Goal: Task Accomplishment & Management: Use online tool/utility

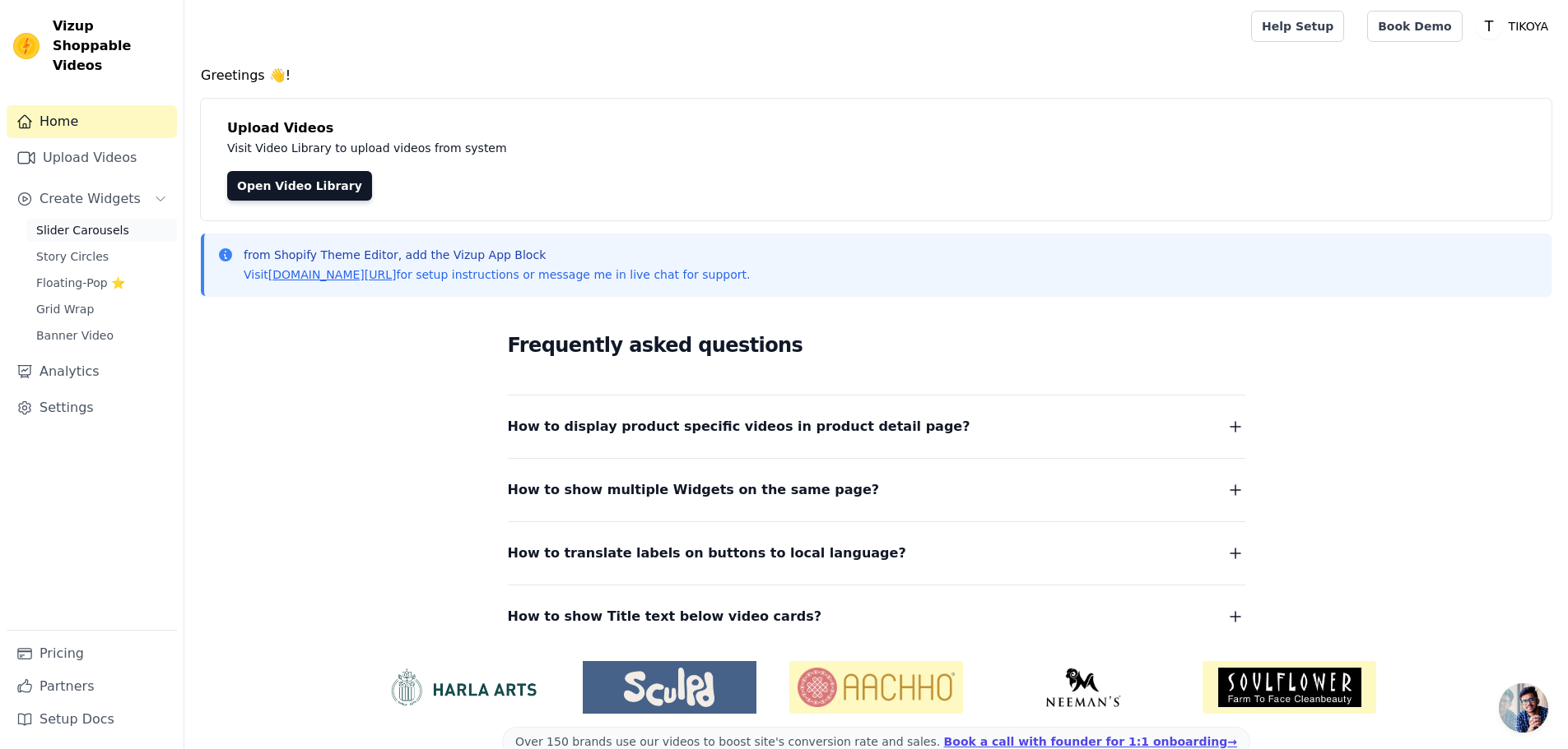
click at [74, 222] on span "Slider Carousels" at bounding box center [82, 229] width 93 height 16
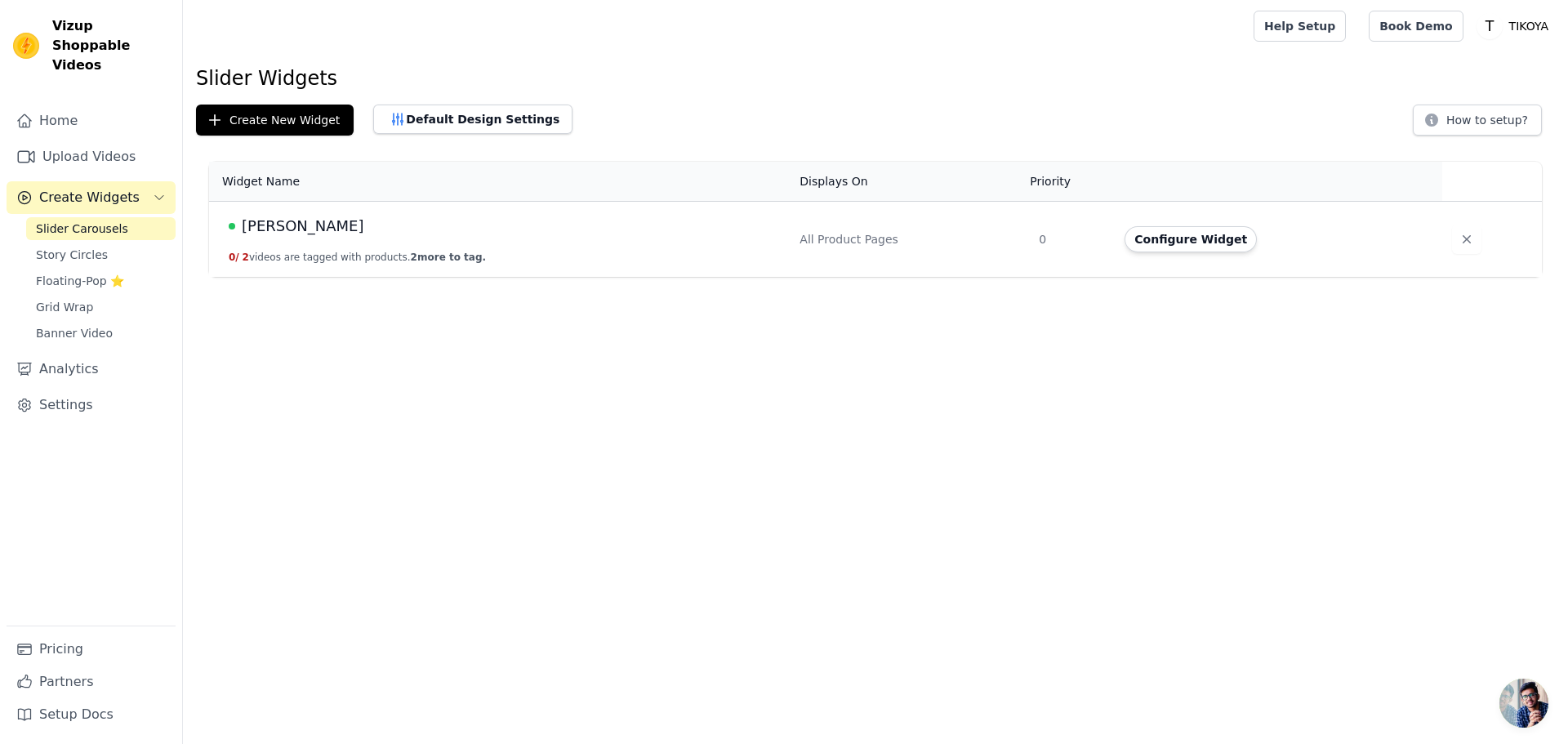
click at [435, 239] on td "Wersal 0 / 2 videos are tagged with products. 2 more to tag." at bounding box center [499, 240] width 580 height 76
click at [1214, 235] on button "Configure Widget" at bounding box center [1191, 239] width 132 height 26
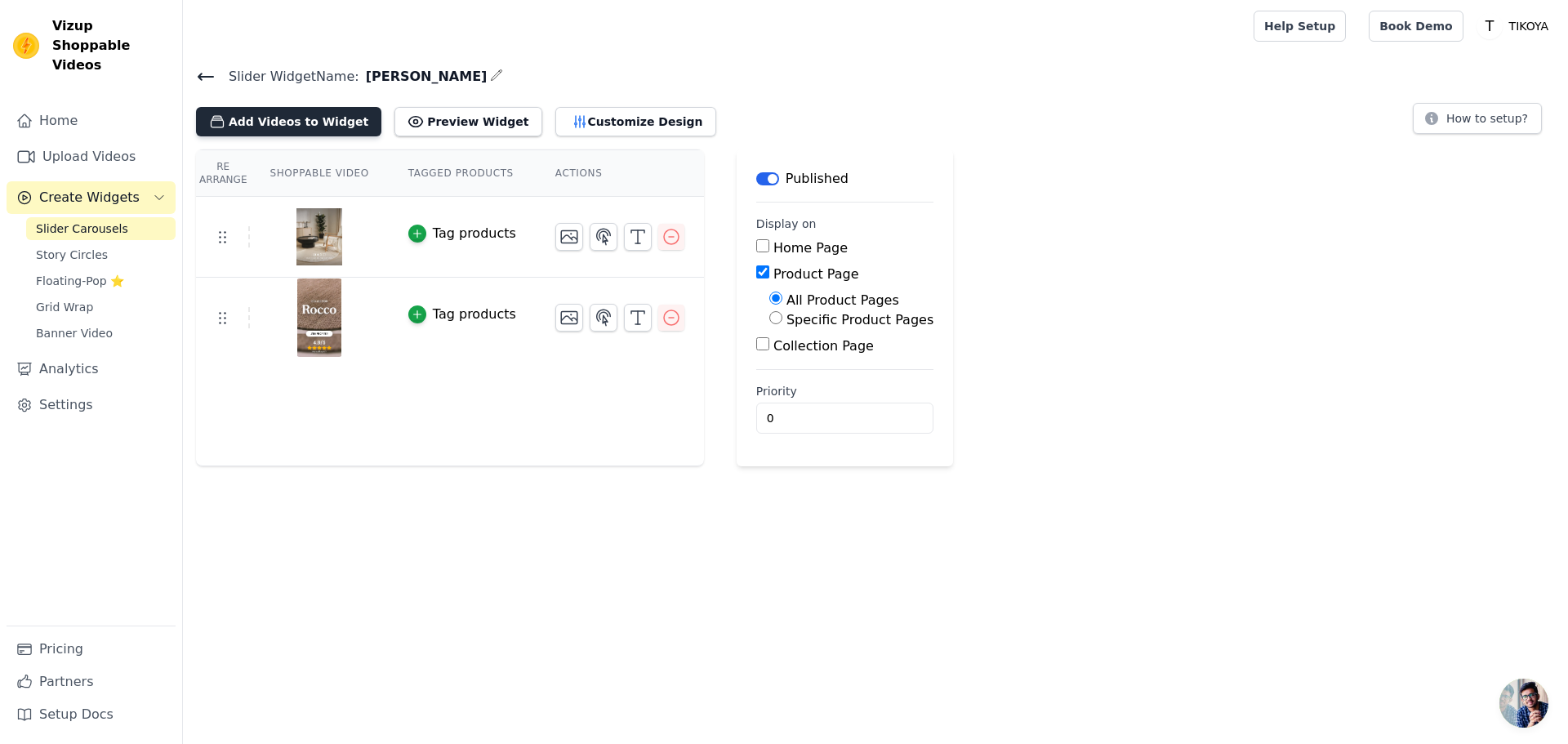
click at [292, 116] on button "Add Videos to Widget" at bounding box center [289, 121] width 186 height 29
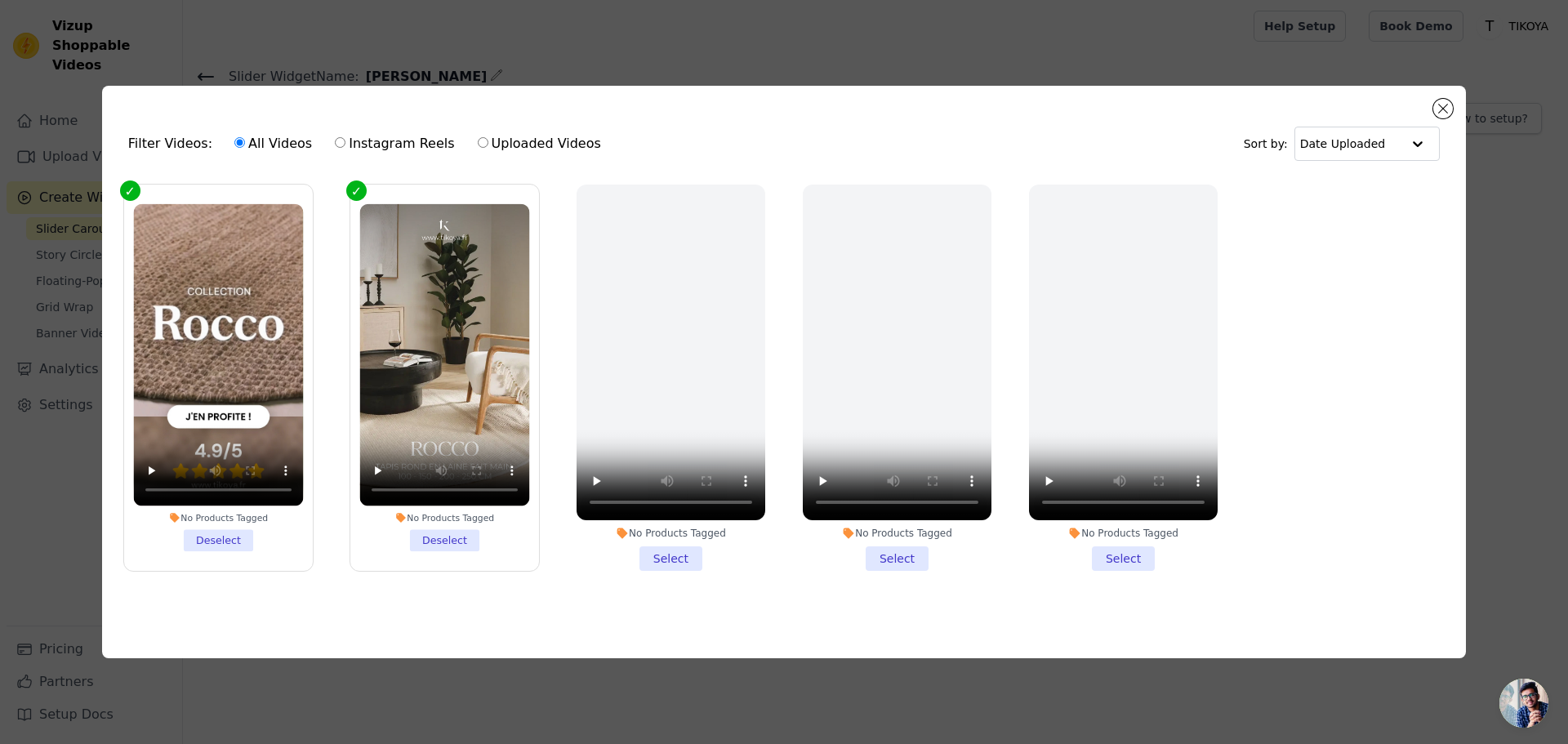
click at [478, 139] on input "Uploaded Videos" at bounding box center [483, 143] width 10 height 10
radio input "true"
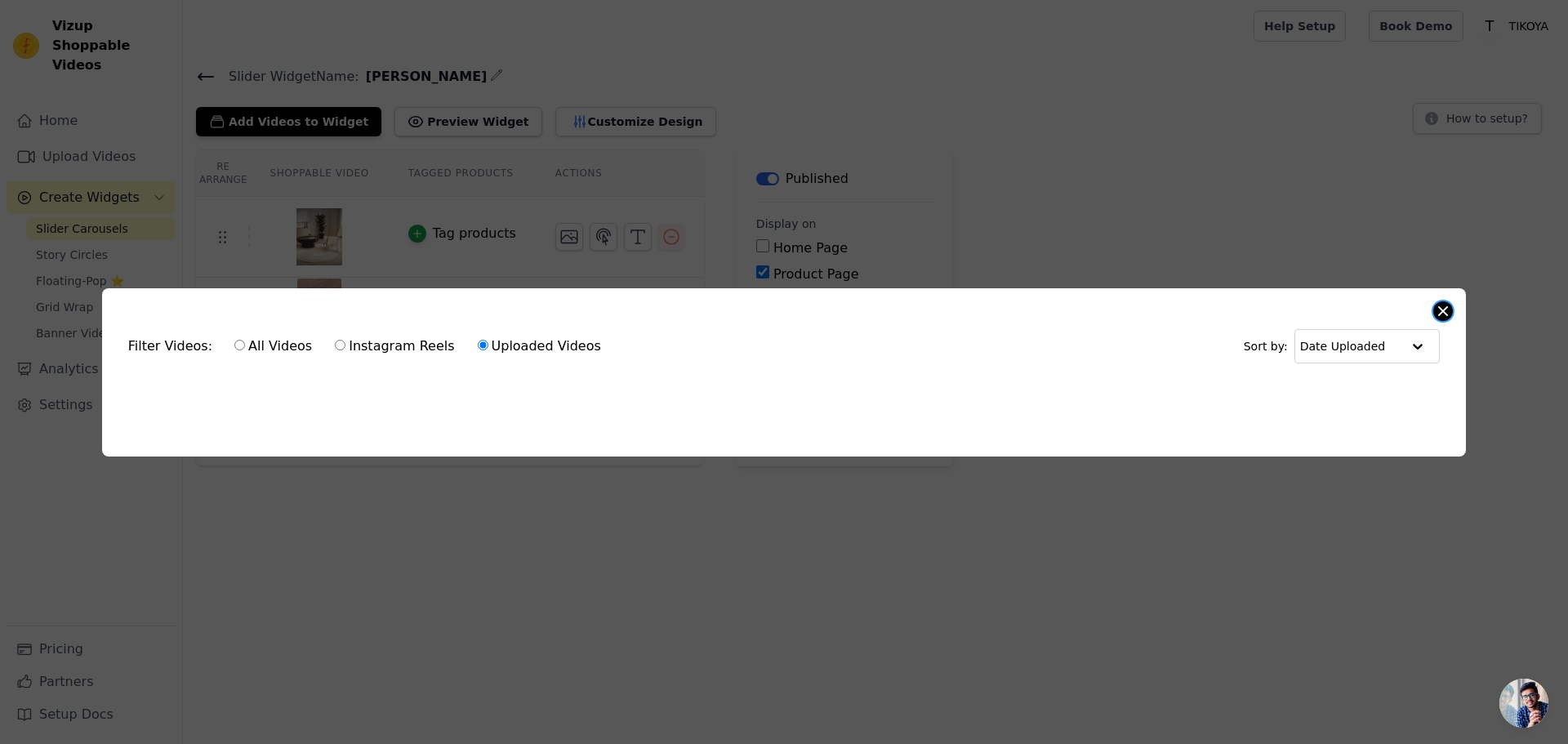
click at [1442, 307] on button "Close modal" at bounding box center [1442, 311] width 20 height 20
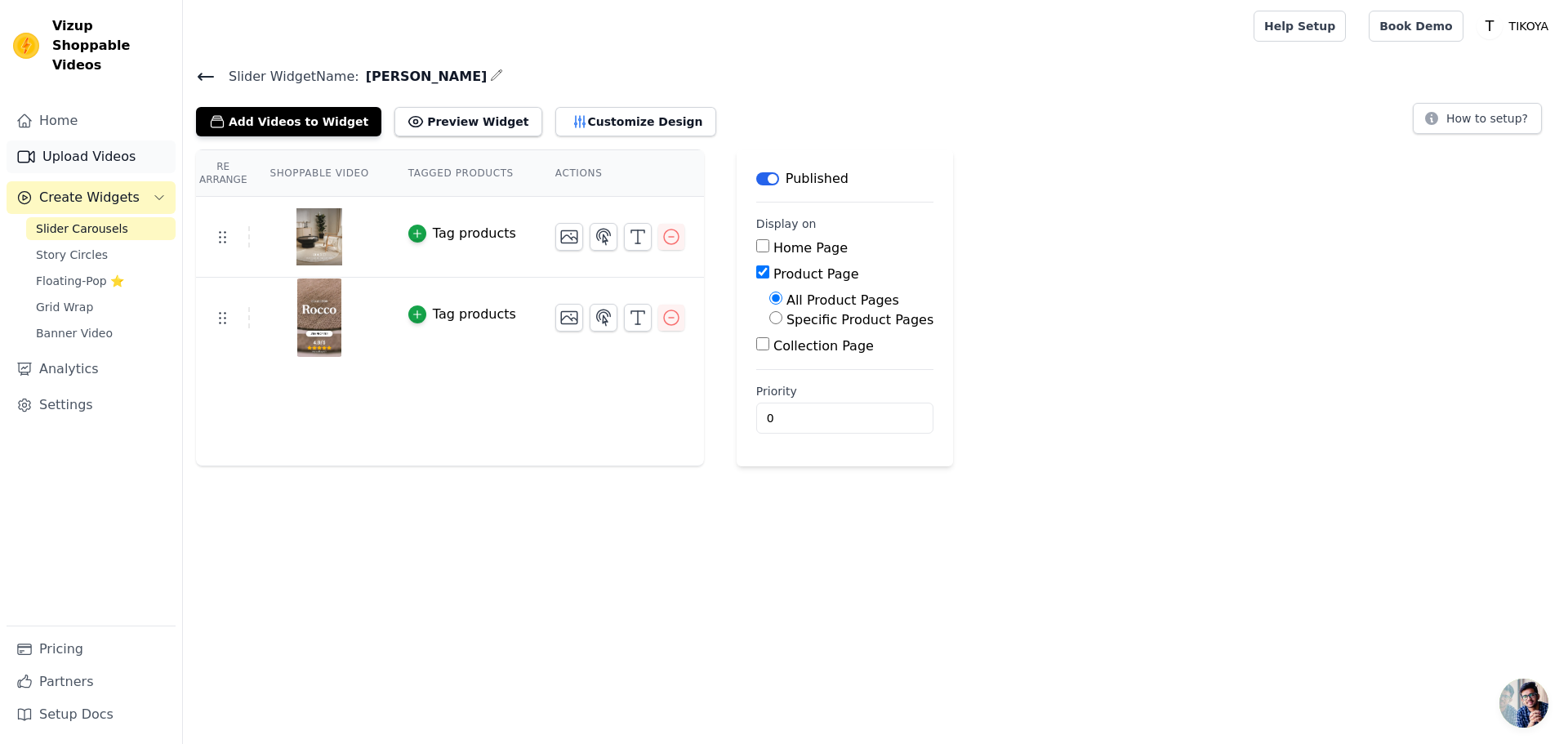
click at [75, 140] on link "Upload Videos" at bounding box center [91, 157] width 169 height 33
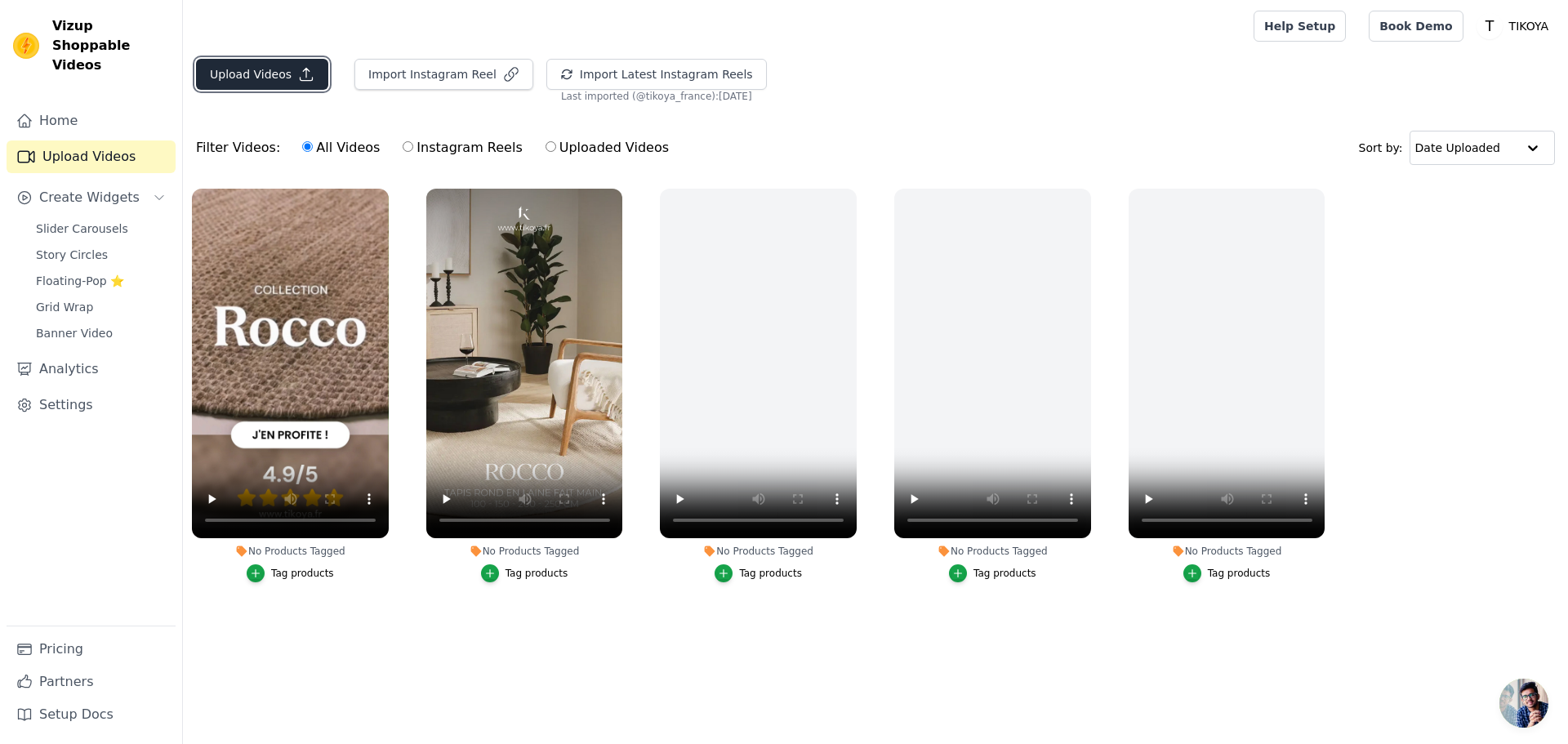
click at [264, 77] on button "Upload Videos" at bounding box center [262, 74] width 132 height 31
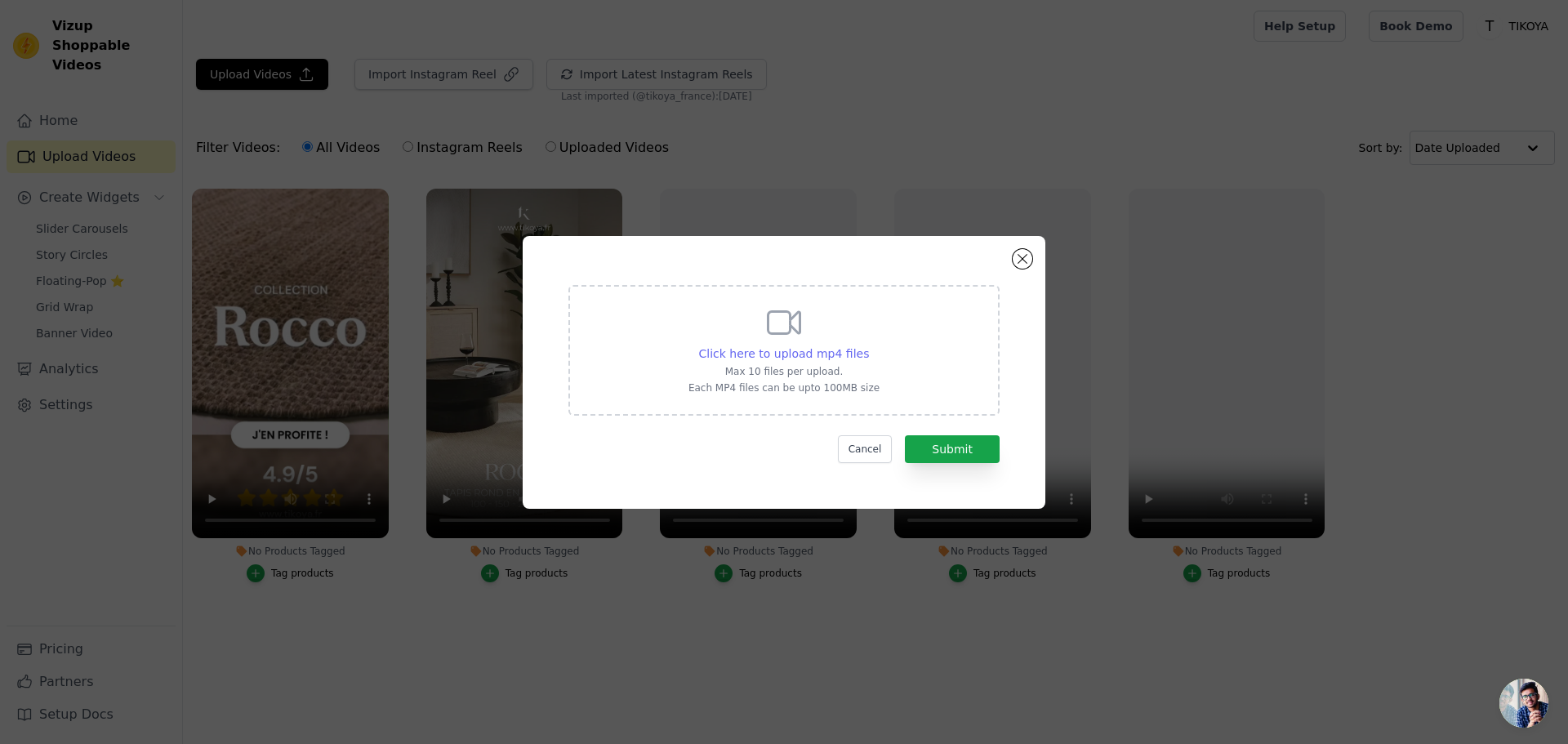
click at [827, 354] on span "Click here to upload mp4 files" at bounding box center [784, 354] width 171 height 13
click at [868, 346] on input "Click here to upload mp4 files Max 10 files per upload. Each MP4 files can be u…" at bounding box center [868, 345] width 1 height 1
type input "C:\fakepath\Sic-firma-short-MOBILE1.5.mp4"
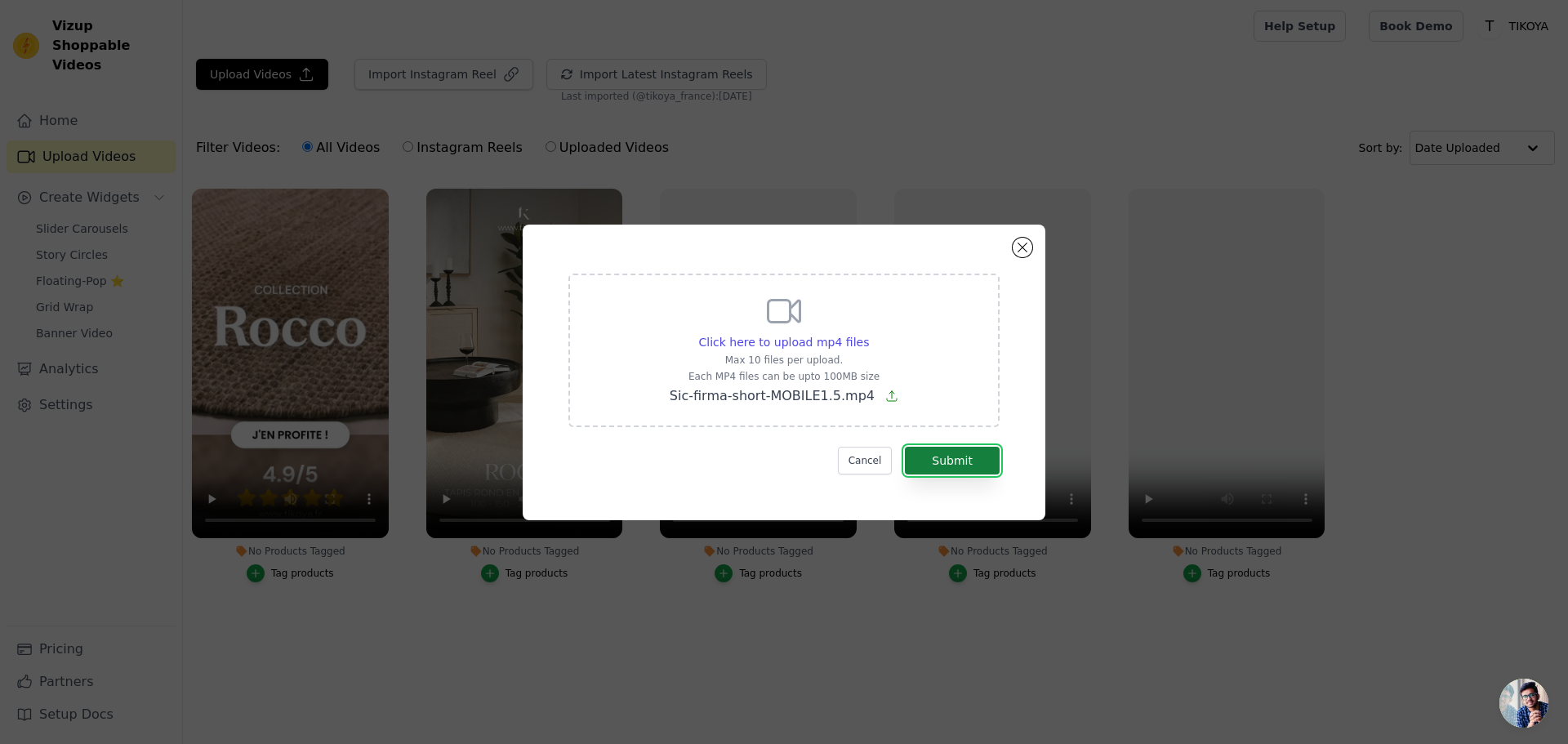
click at [964, 463] on button "Submit" at bounding box center [952, 461] width 95 height 28
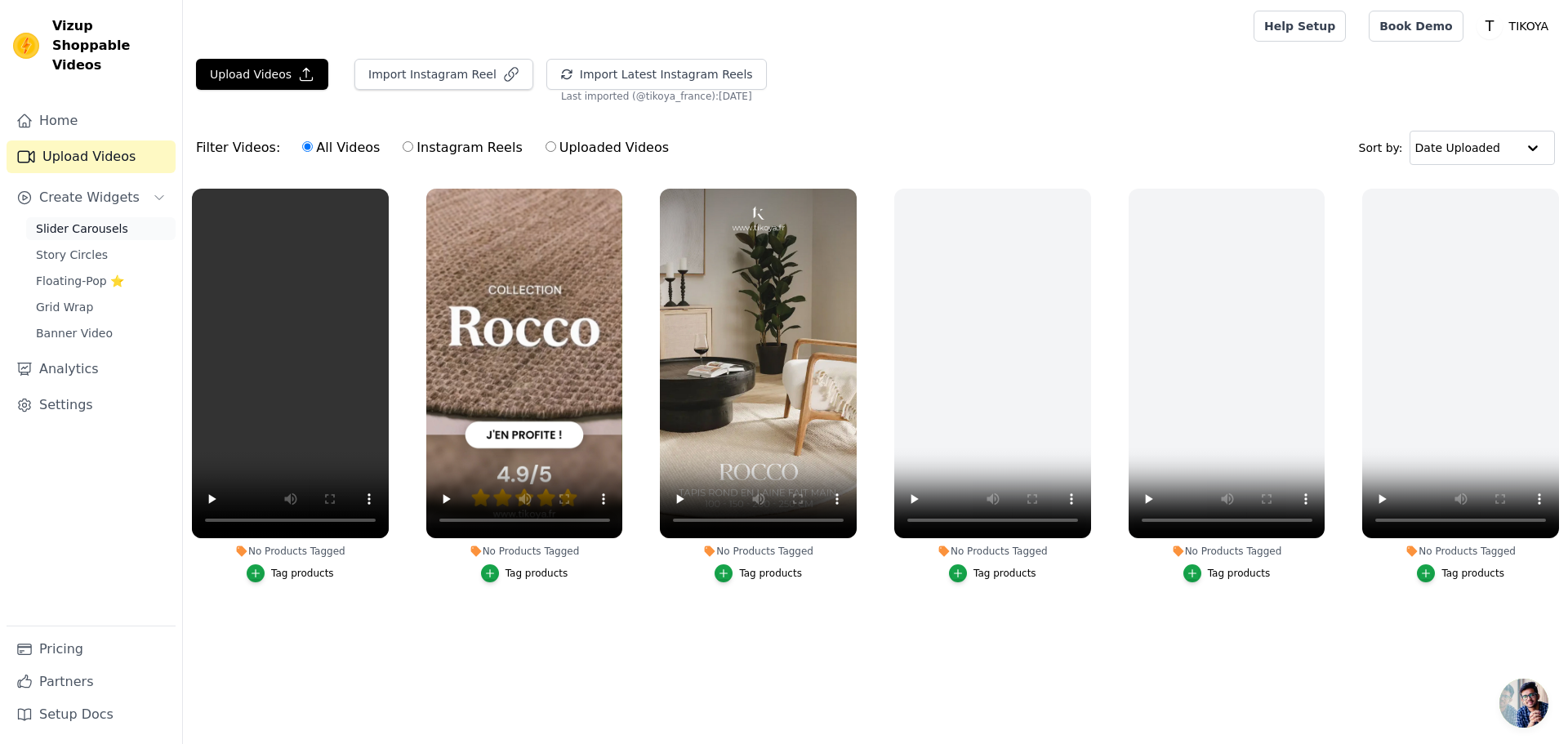
click at [75, 220] on span "Slider Carousels" at bounding box center [82, 228] width 92 height 16
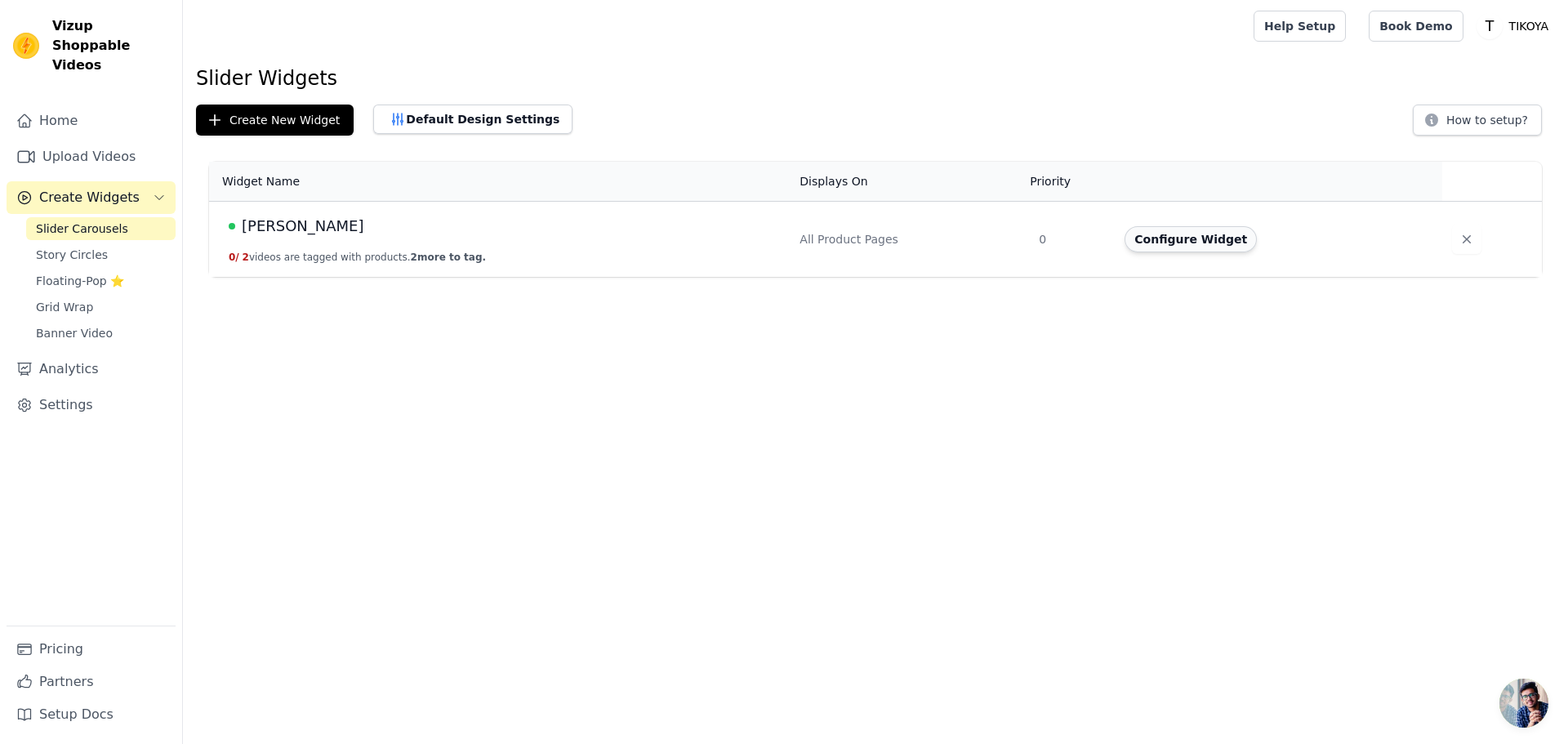
click at [1161, 247] on button "Configure Widget" at bounding box center [1191, 239] width 132 height 26
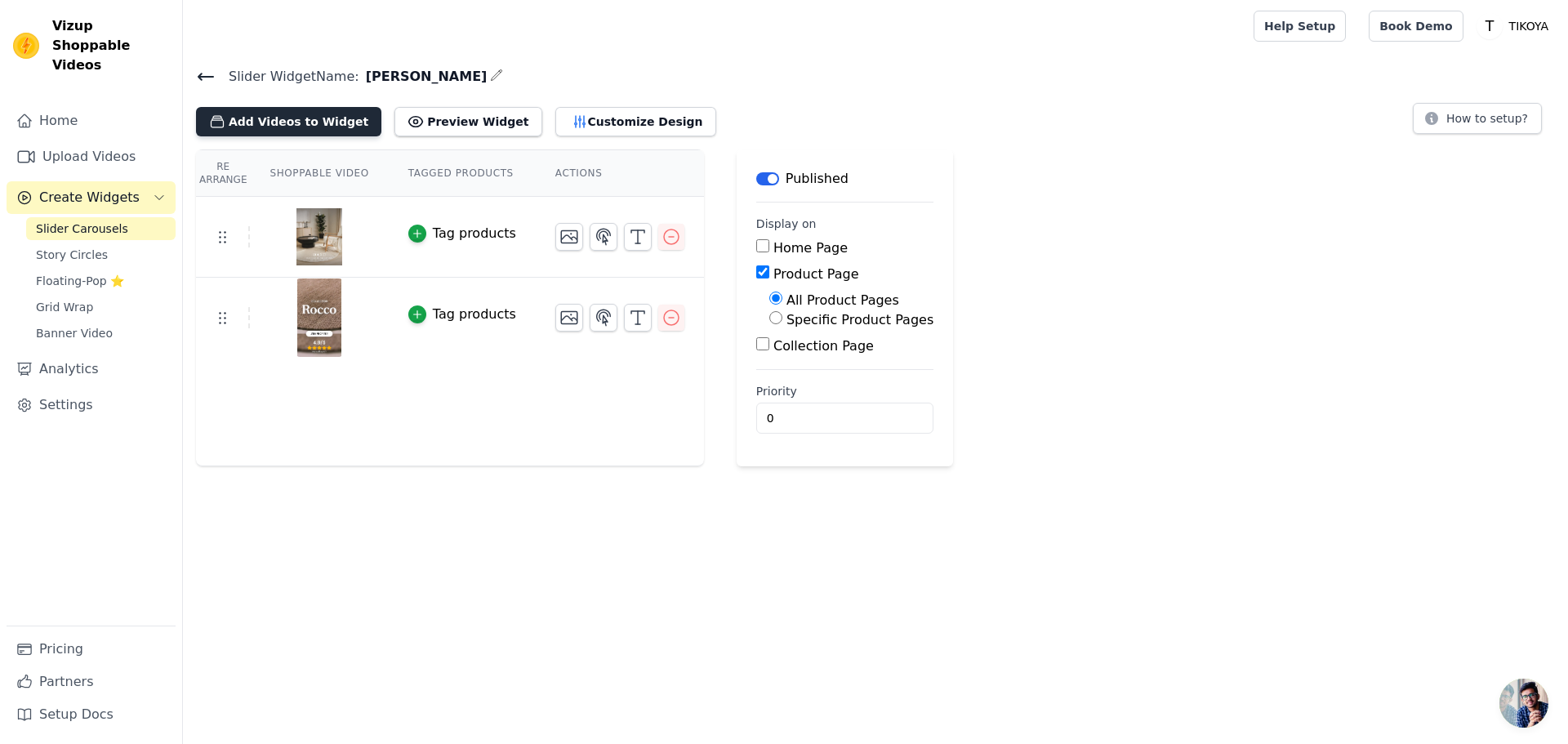
click at [287, 125] on button "Add Videos to Widget" at bounding box center [289, 121] width 186 height 29
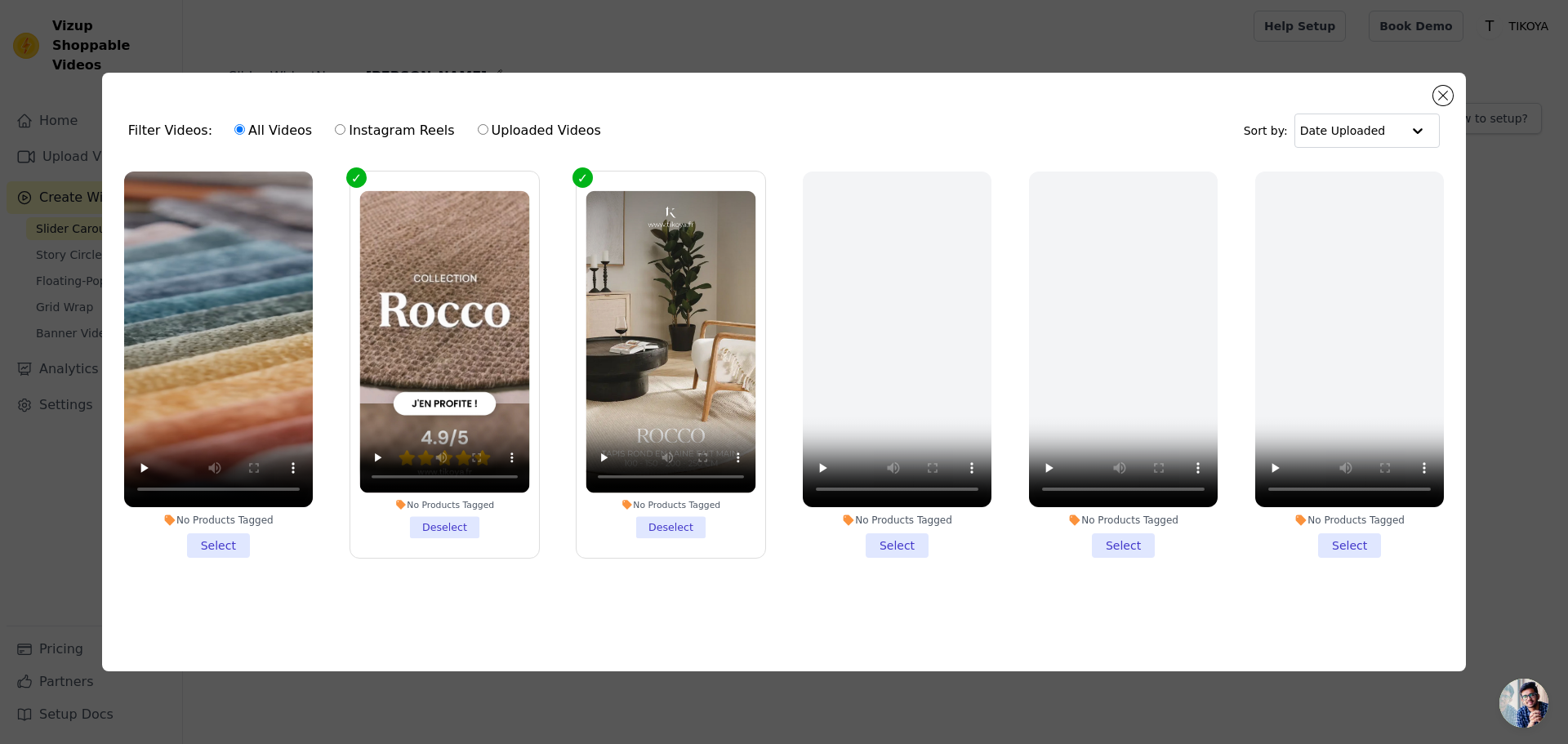
click at [224, 534] on li "No Products Tagged Select" at bounding box center [217, 364] width 188 height 386
click at [0, 0] on input "No Products Tagged Select" at bounding box center [0, 0] width 0 height 0
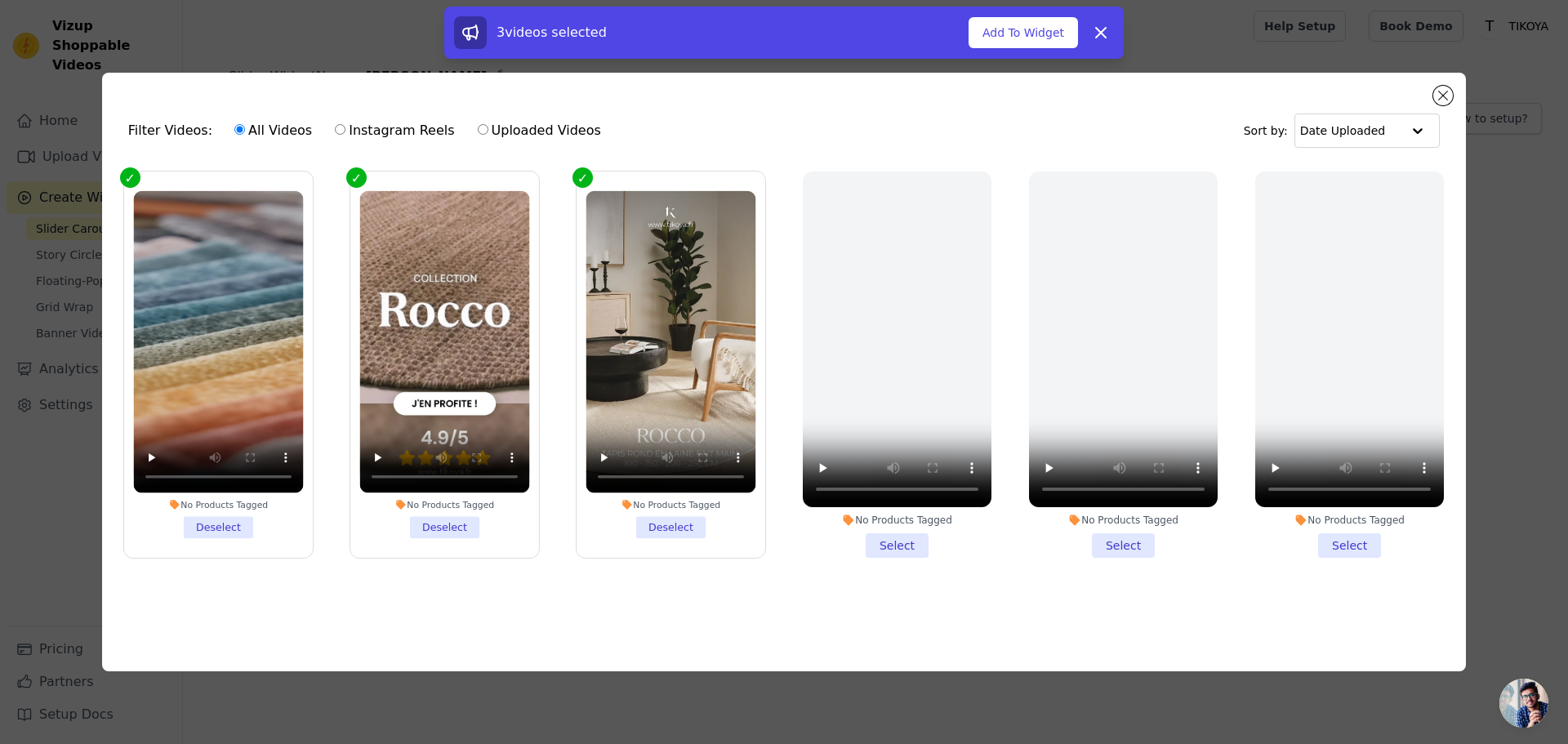
click at [660, 524] on li "No Products Tagged Deselect" at bounding box center [671, 365] width 170 height 347
click at [0, 0] on input "No Products Tagged Deselect" at bounding box center [0, 0] width 0 height 0
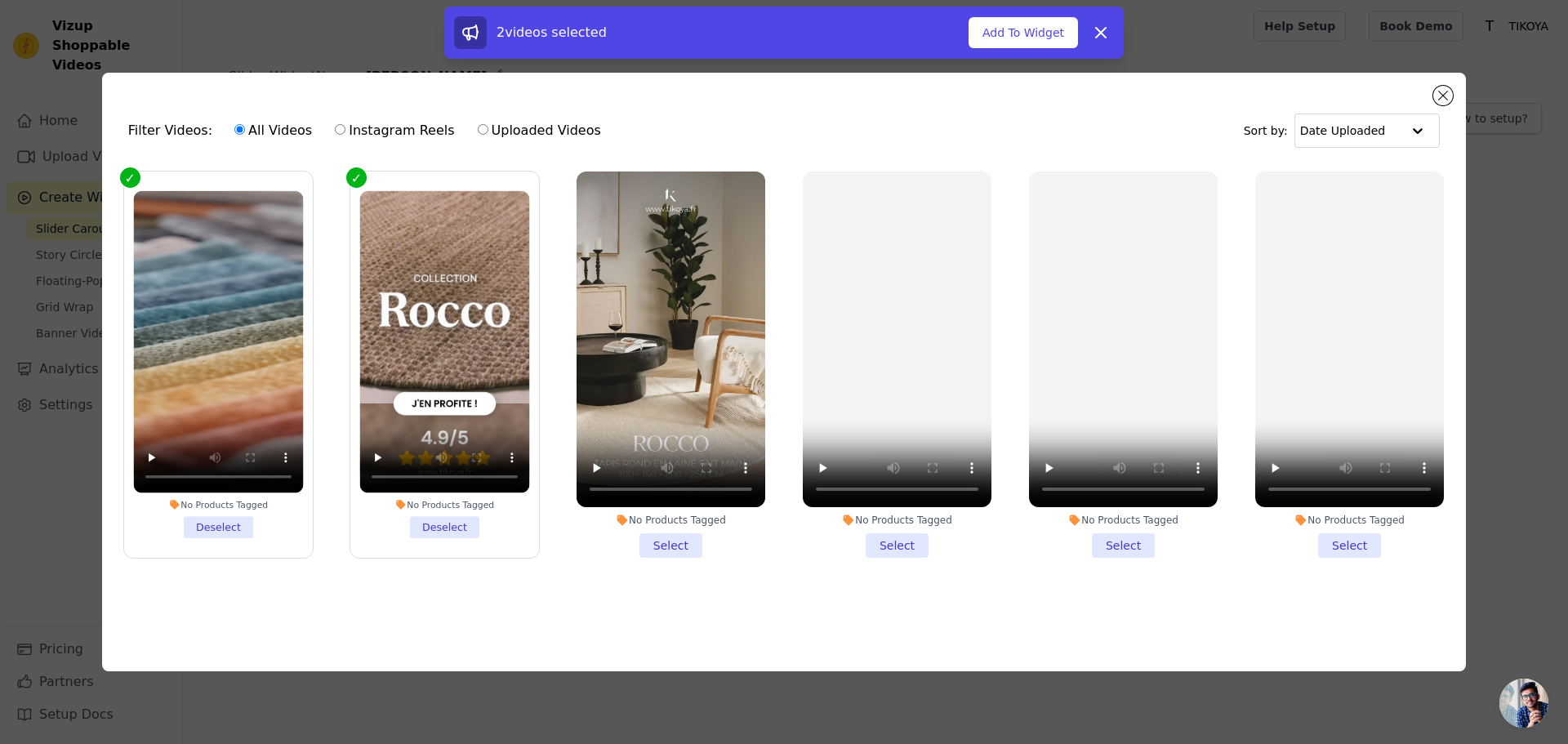
click at [449, 525] on li "No Products Tagged Deselect" at bounding box center [444, 365] width 170 height 347
click at [0, 0] on input "No Products Tagged Deselect" at bounding box center [0, 0] width 0 height 0
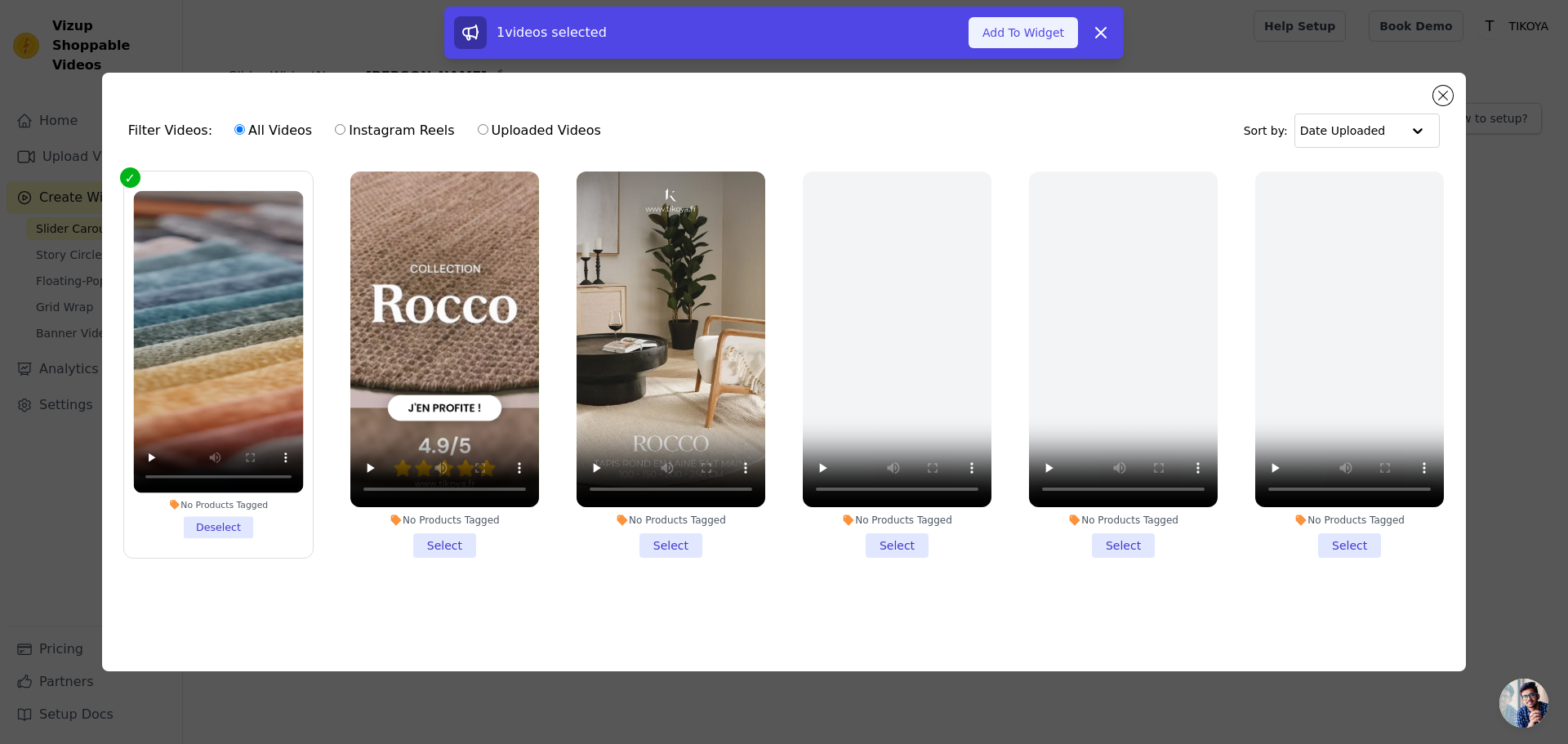
click at [1048, 33] on button "Add To Widget" at bounding box center [1023, 33] width 109 height 31
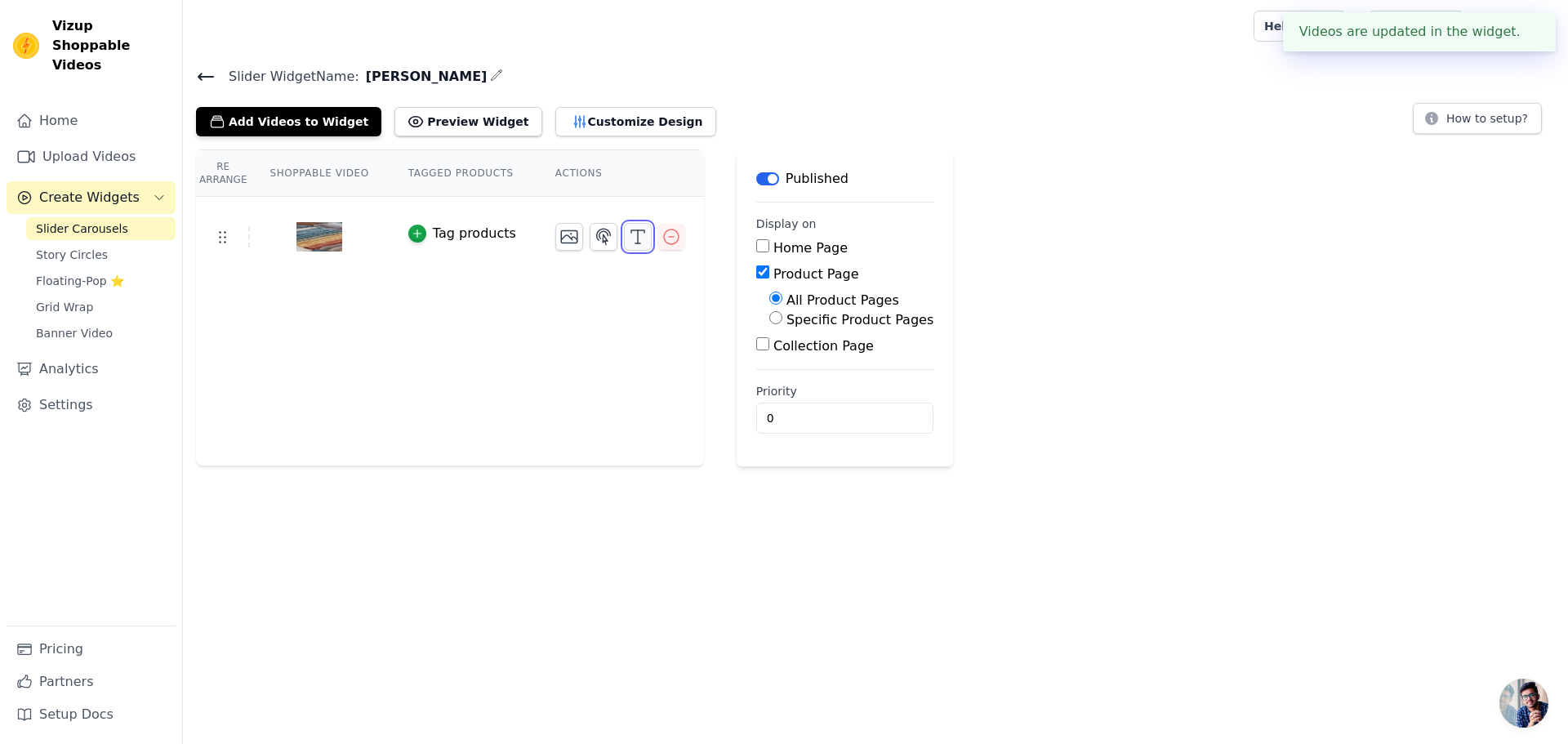
click at [638, 241] on line "button" at bounding box center [638, 237] width 0 height 13
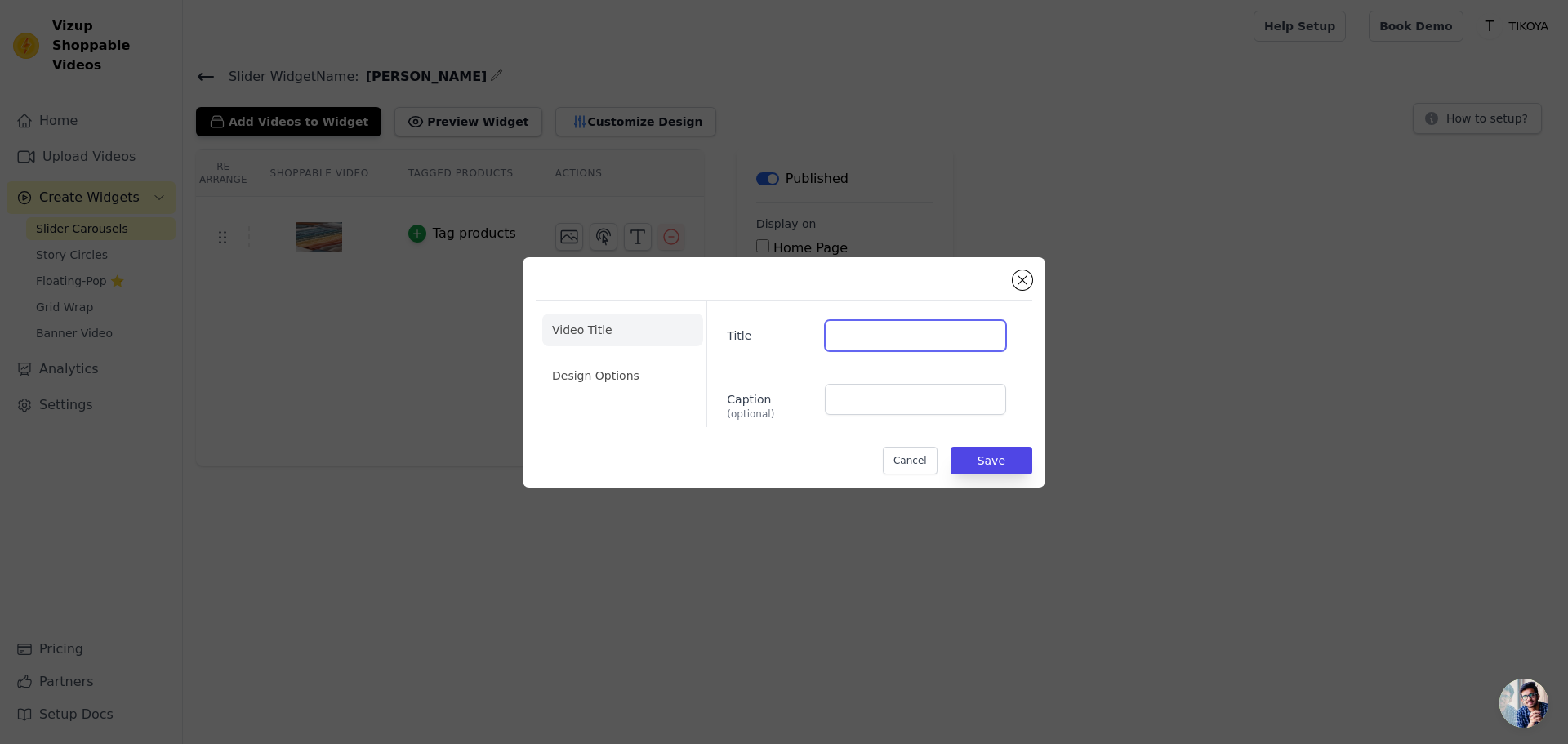
click at [858, 326] on input "Title" at bounding box center [915, 335] width 181 height 31
type input "Tissus de Qualité"
click at [992, 457] on button "Save" at bounding box center [991, 461] width 82 height 28
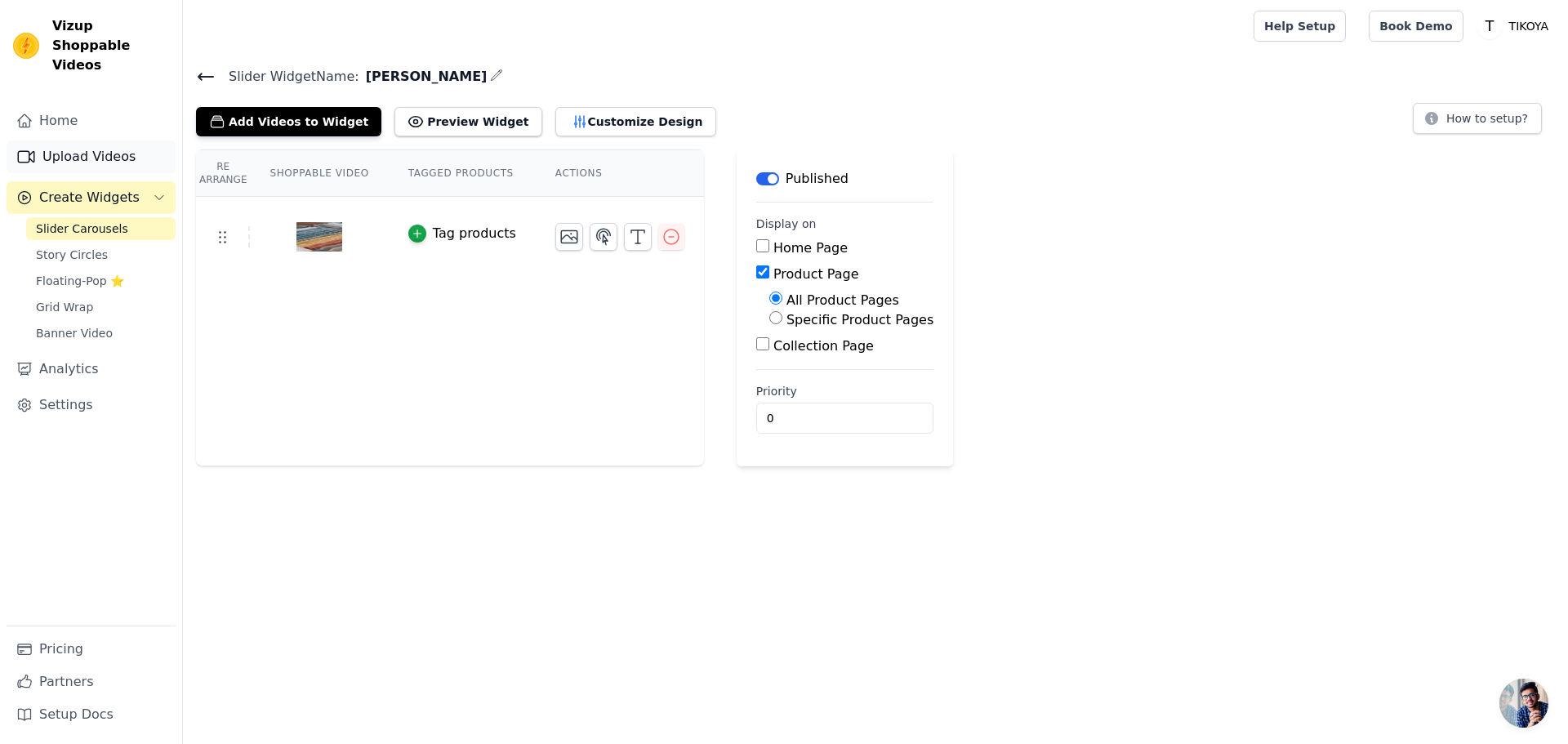
click at [70, 140] on link "Upload Videos" at bounding box center [91, 157] width 169 height 33
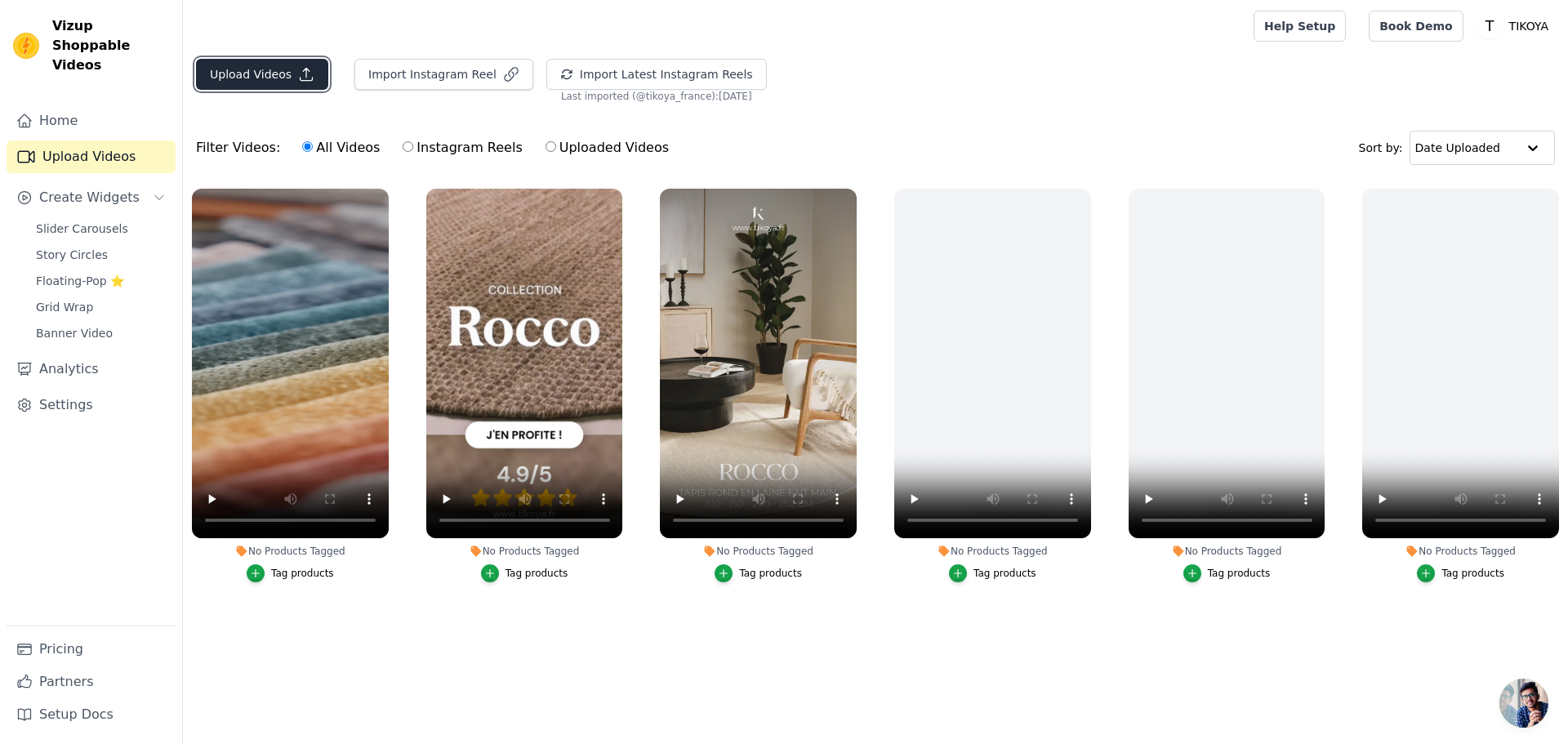
click at [275, 75] on button "Upload Videos" at bounding box center [262, 74] width 132 height 31
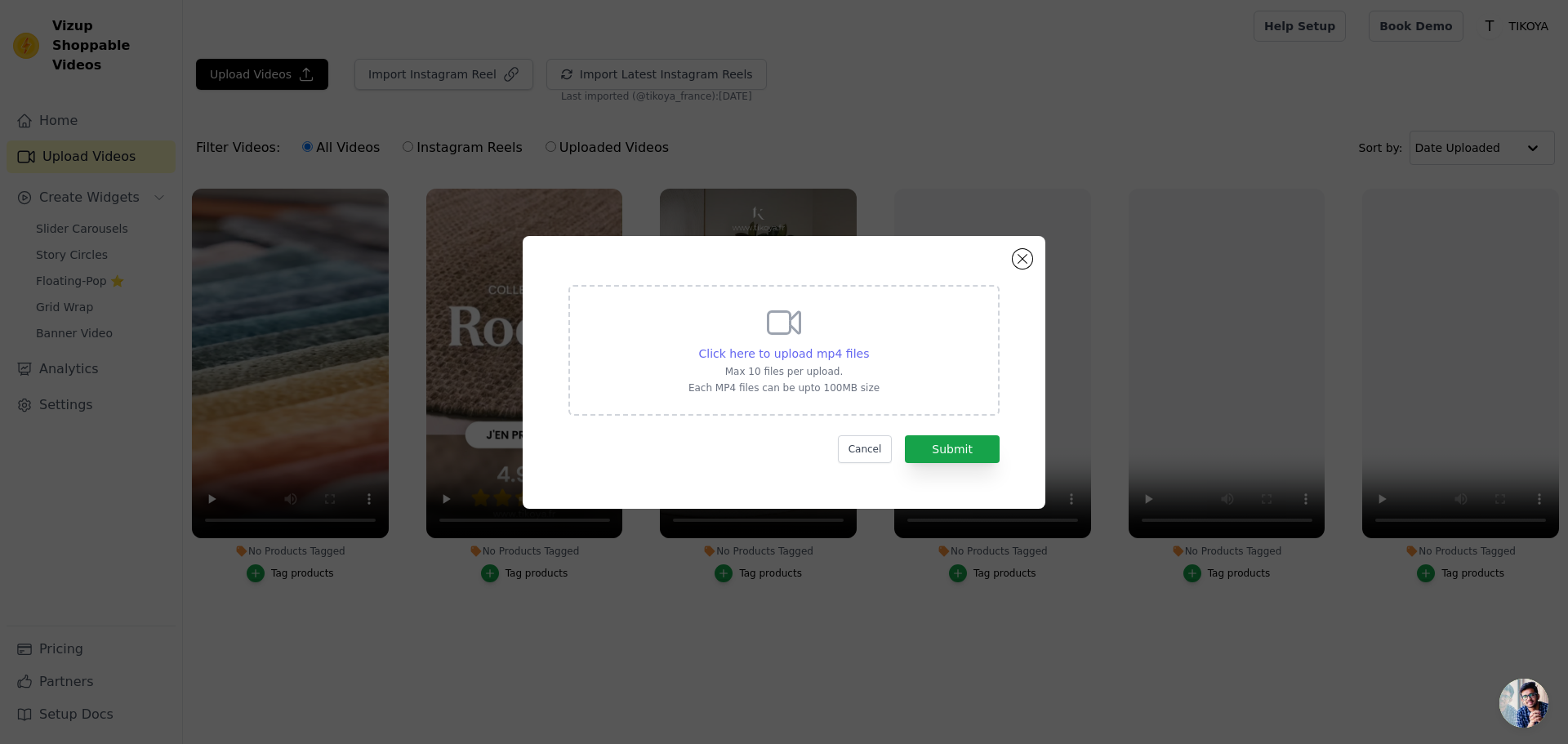
click at [830, 356] on span "Click here to upload mp4 files" at bounding box center [784, 354] width 171 height 13
click at [868, 346] on input "Click here to upload mp4 files Max 10 files per upload. Each MP4 files can be u…" at bounding box center [868, 345] width 1 height 1
type input "C:\fakepath\Comfort-Sic-mobile.mp4"
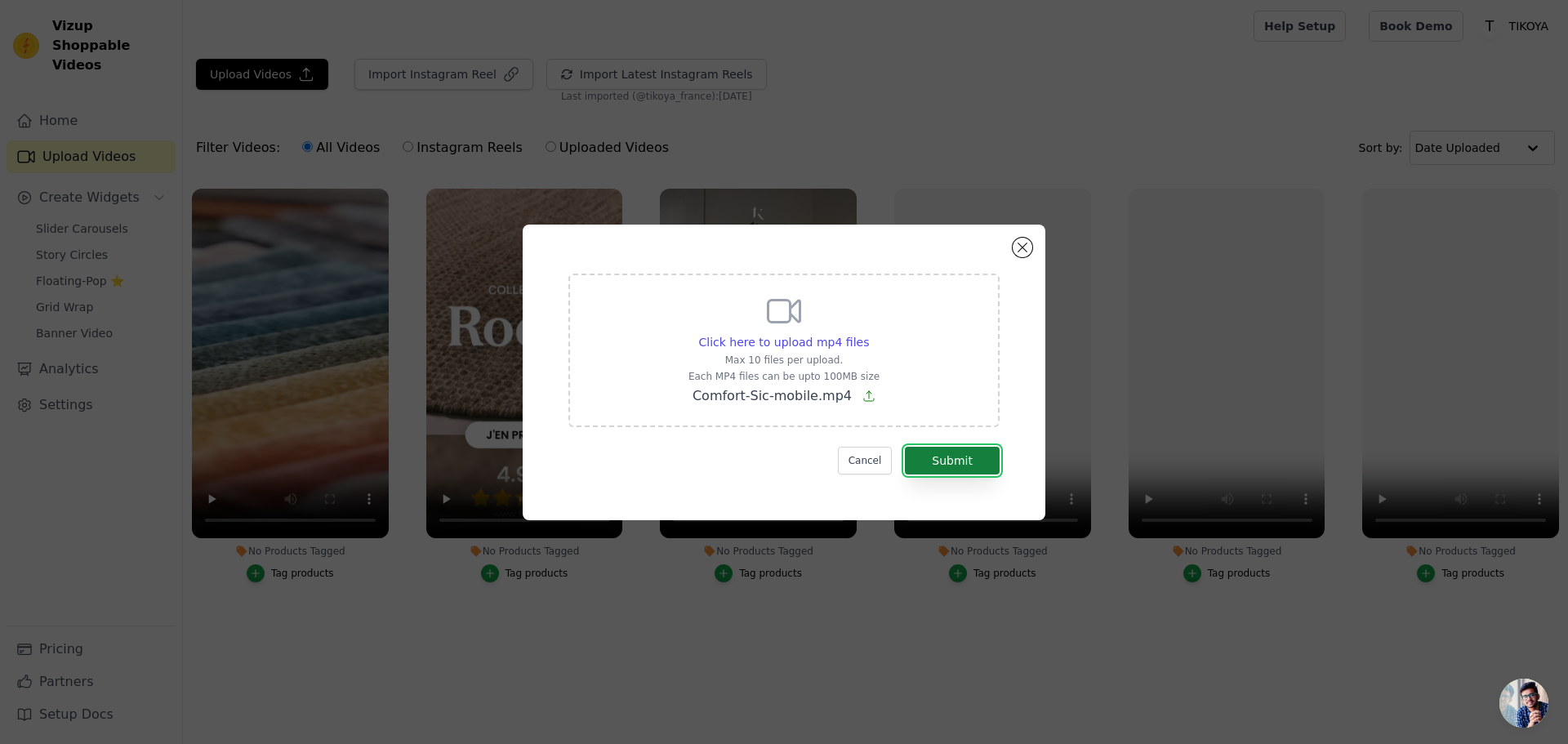
click at [946, 456] on button "Submit" at bounding box center [952, 461] width 95 height 28
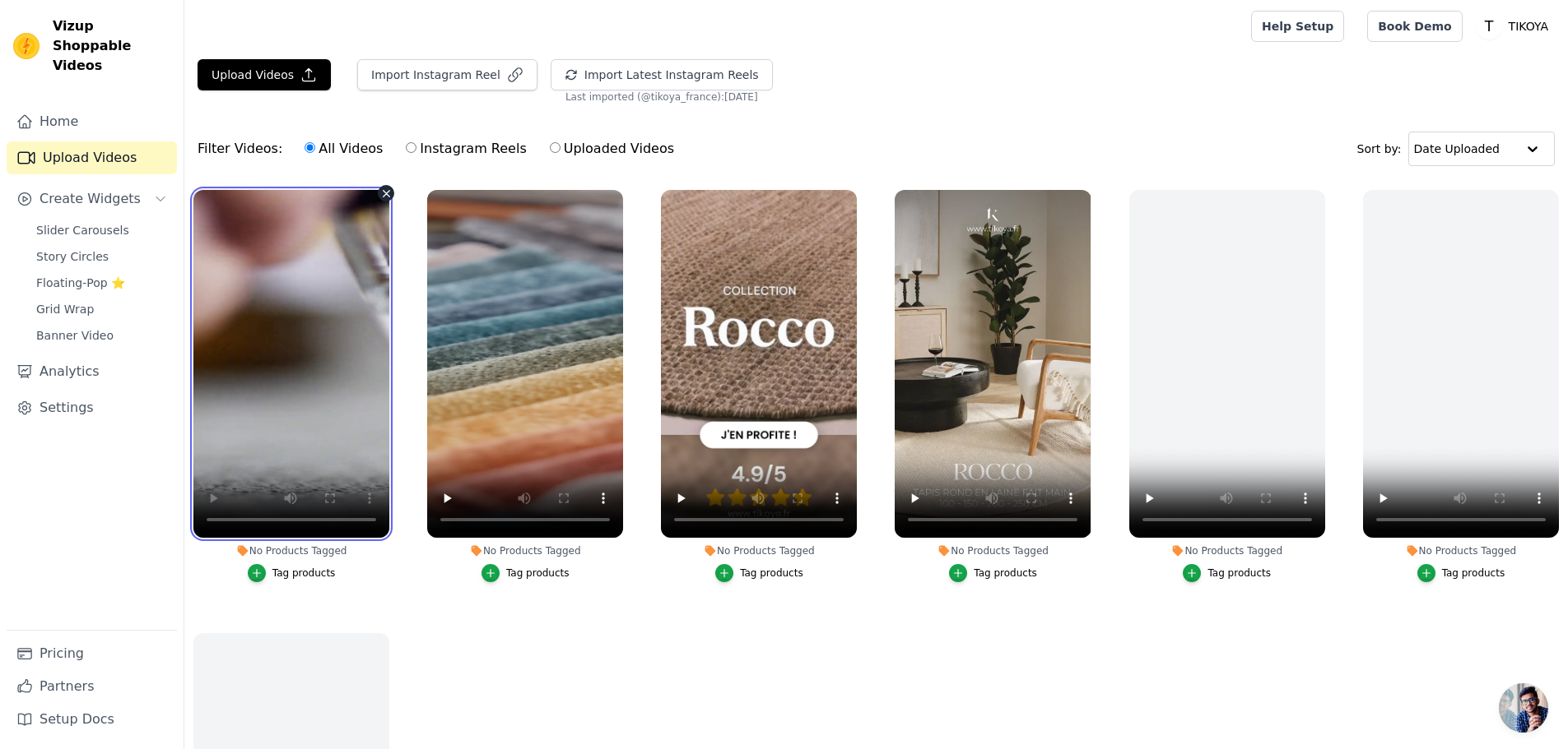
click at [321, 406] on video at bounding box center [291, 364] width 196 height 348
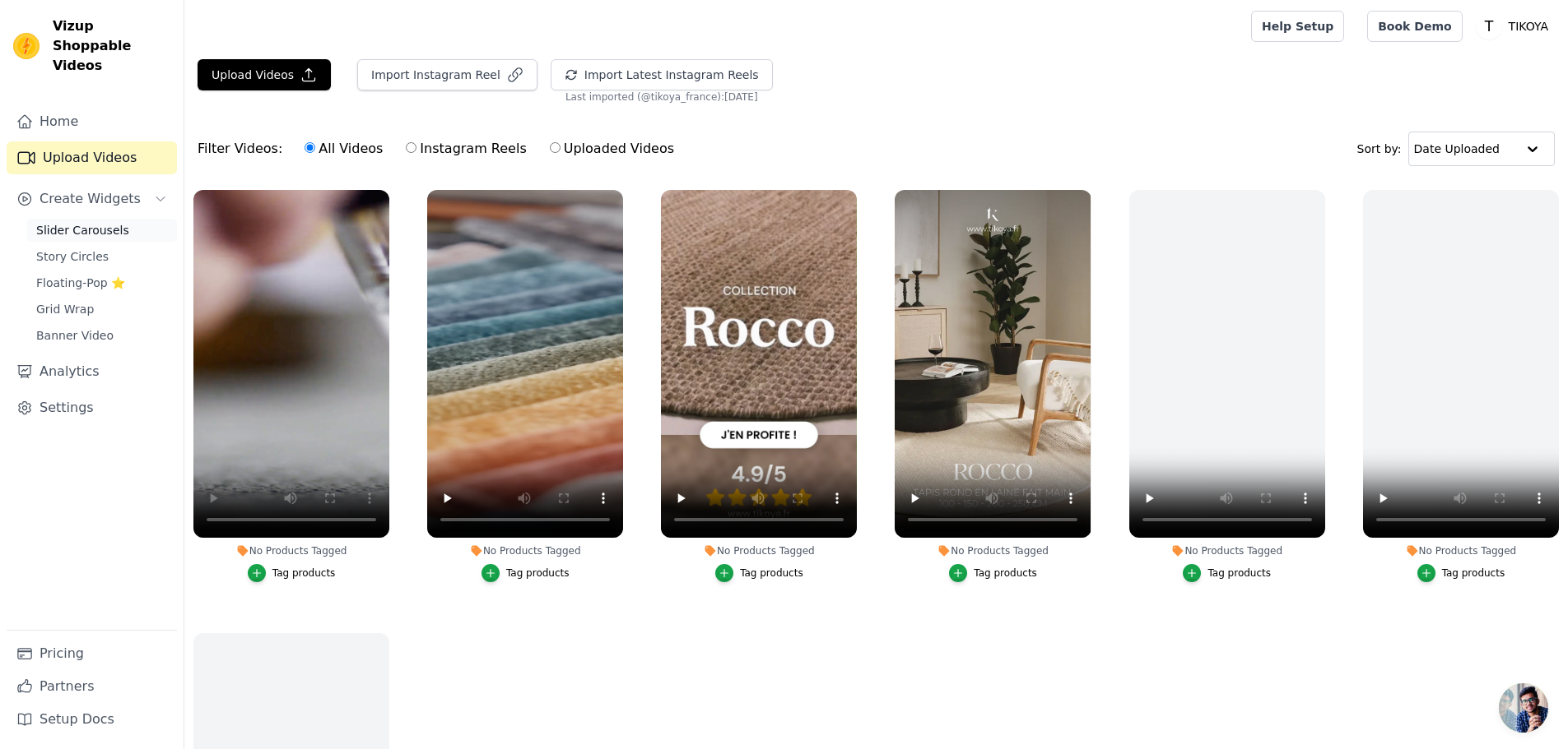
click at [81, 222] on span "Slider Carousels" at bounding box center [82, 229] width 93 height 16
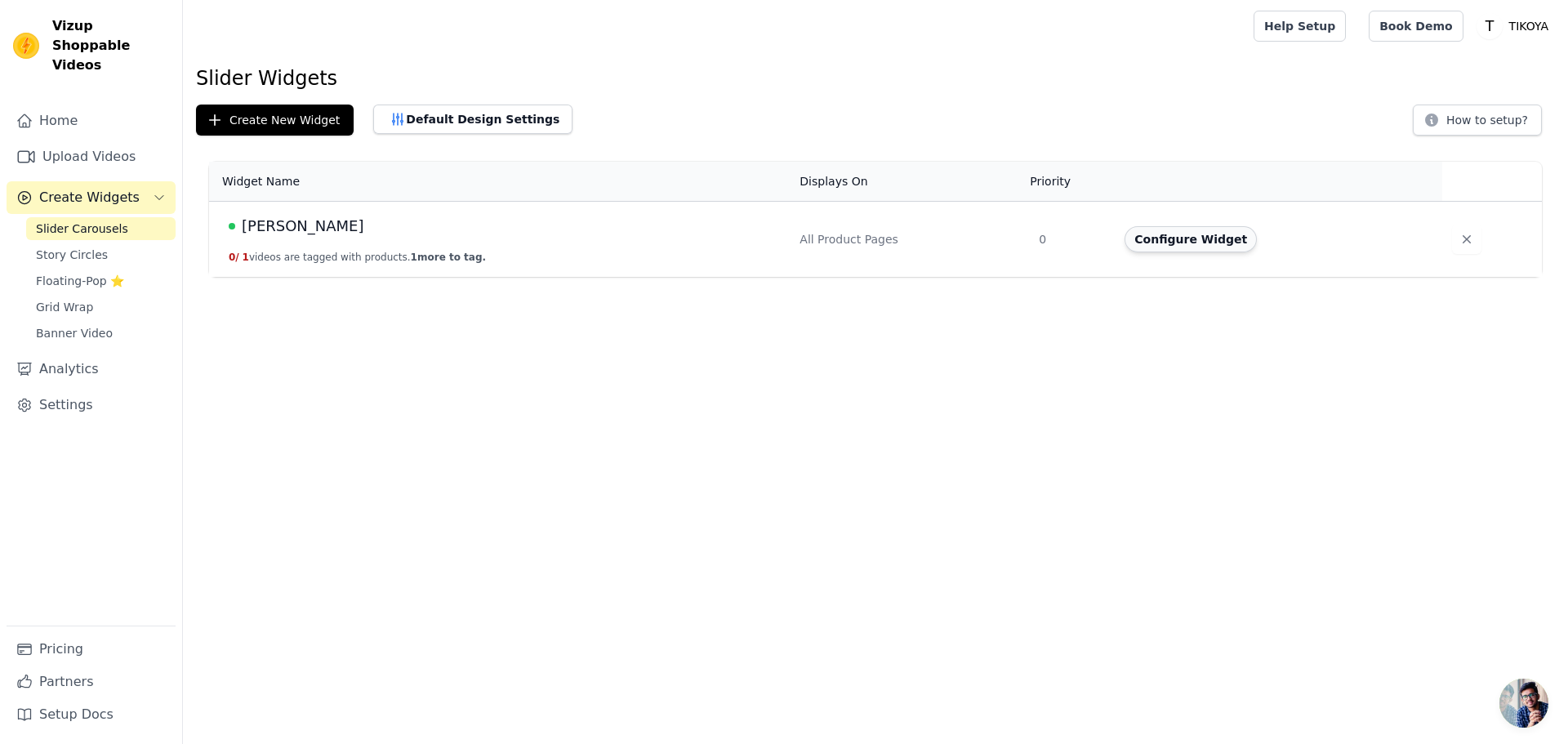
click at [1193, 238] on button "Configure Widget" at bounding box center [1191, 239] width 132 height 26
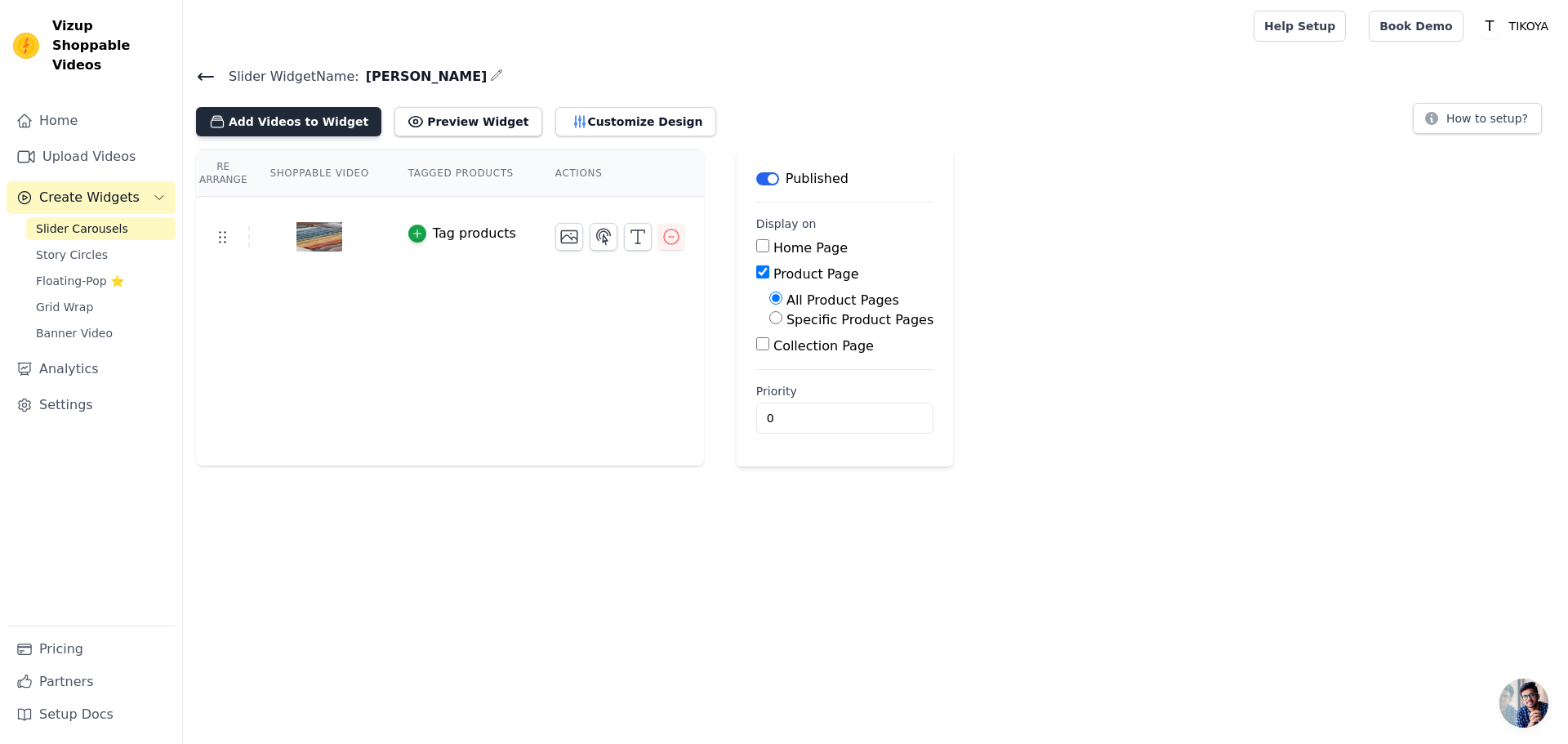
click at [297, 122] on button "Add Videos to Widget" at bounding box center [289, 121] width 186 height 29
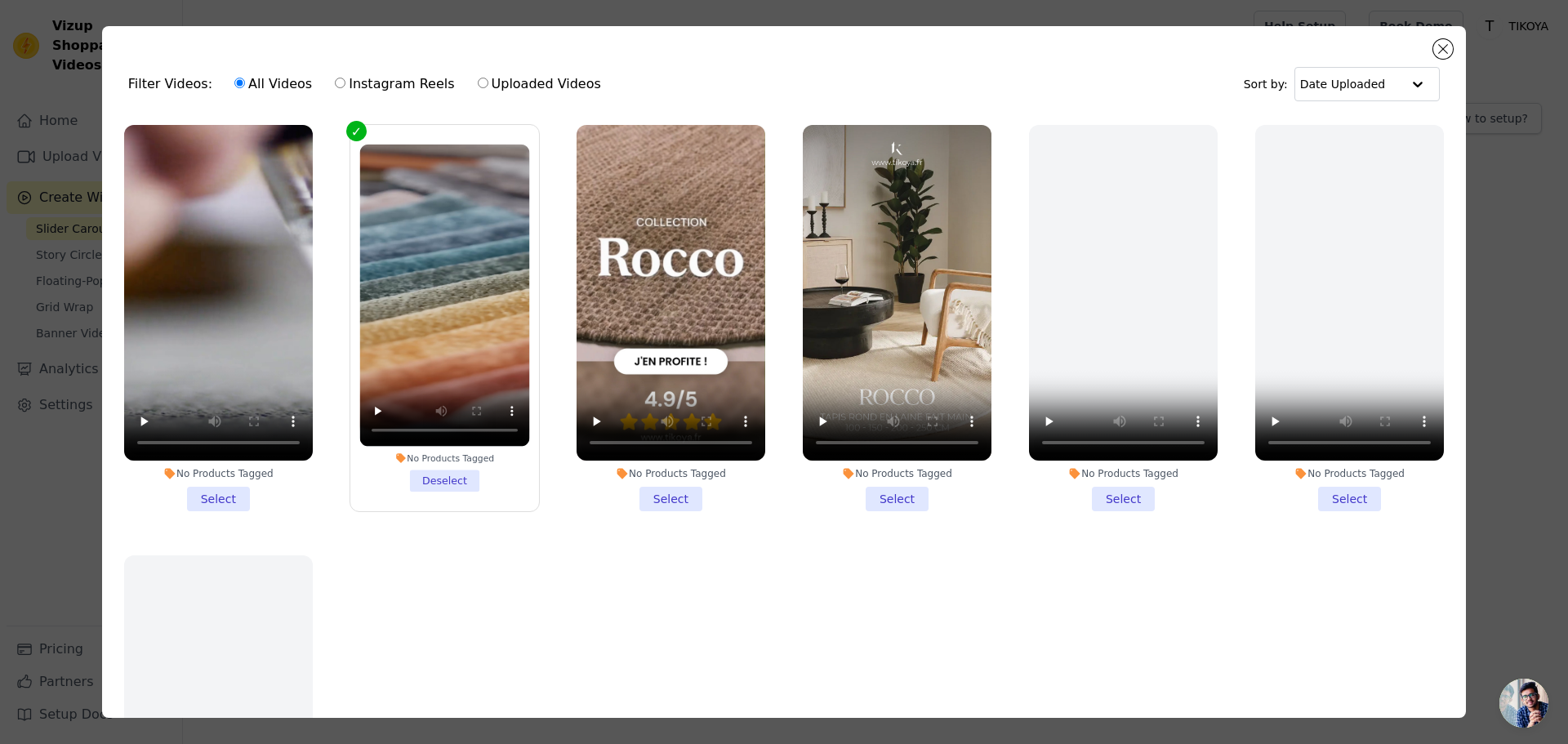
click at [217, 497] on li "No Products Tagged Select" at bounding box center [217, 317] width 188 height 386
click at [0, 0] on input "No Products Tagged Select" at bounding box center [0, 0] width 0 height 0
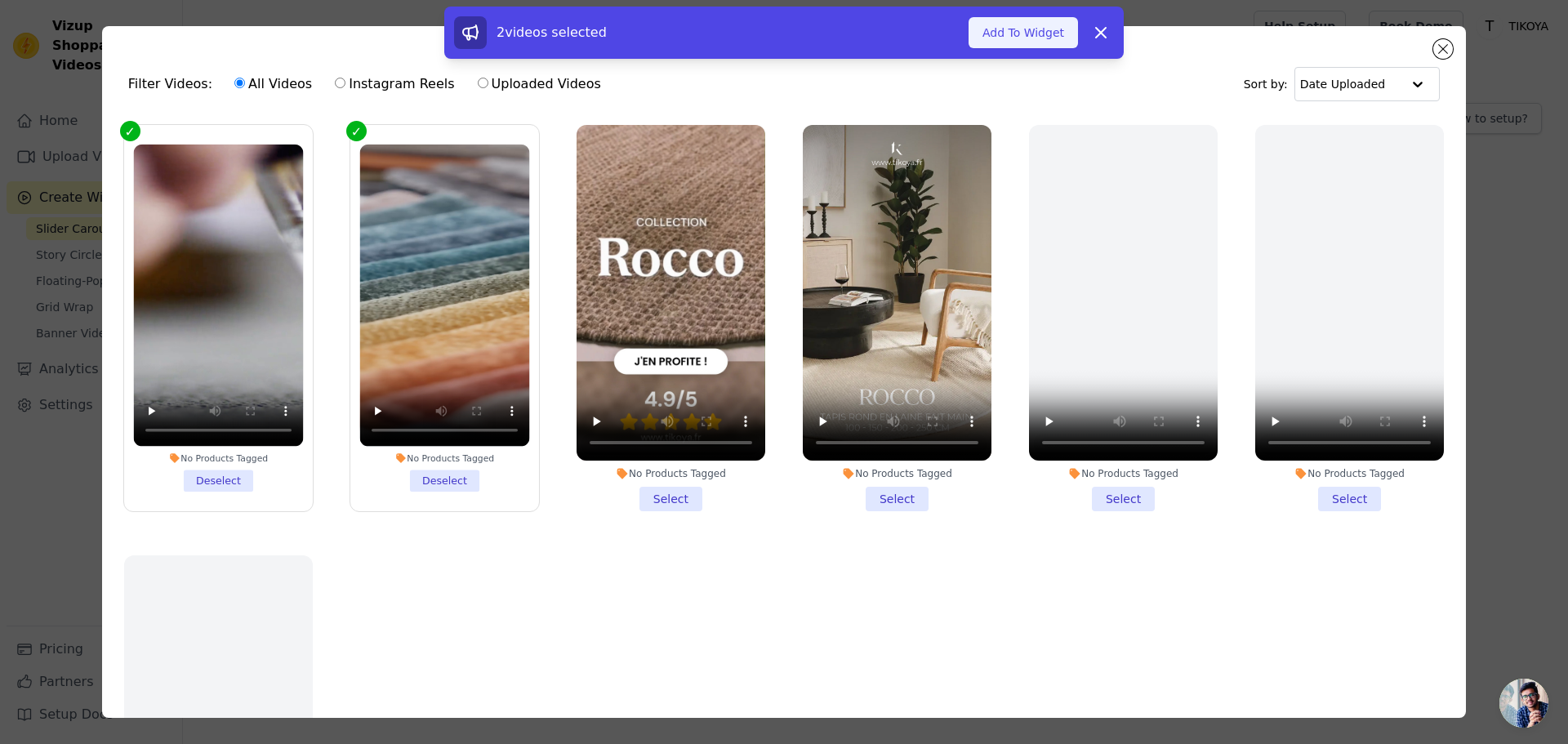
click at [1022, 32] on button "Add To Widget" at bounding box center [1023, 33] width 109 height 31
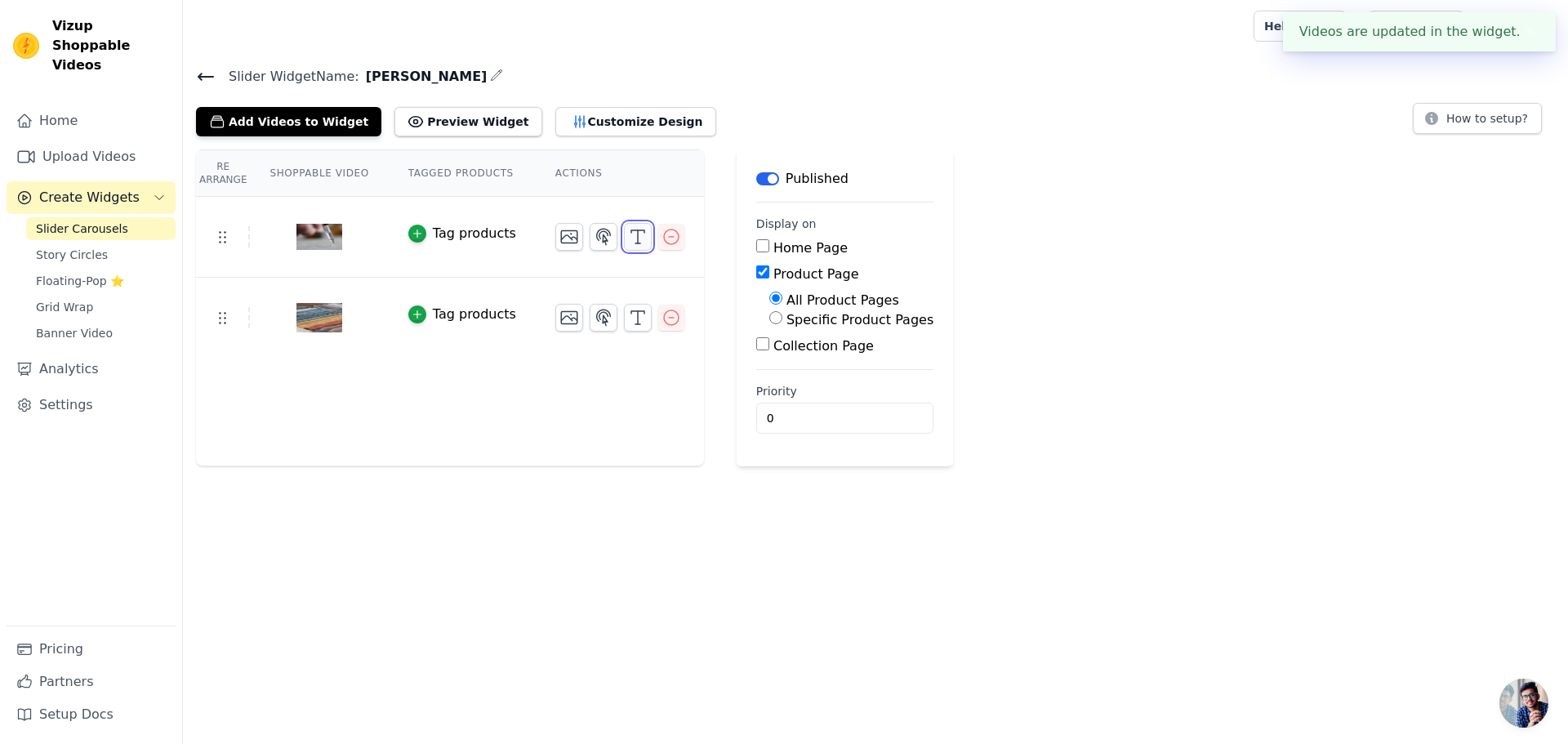
click at [628, 235] on icon "button" at bounding box center [637, 237] width 20 height 20
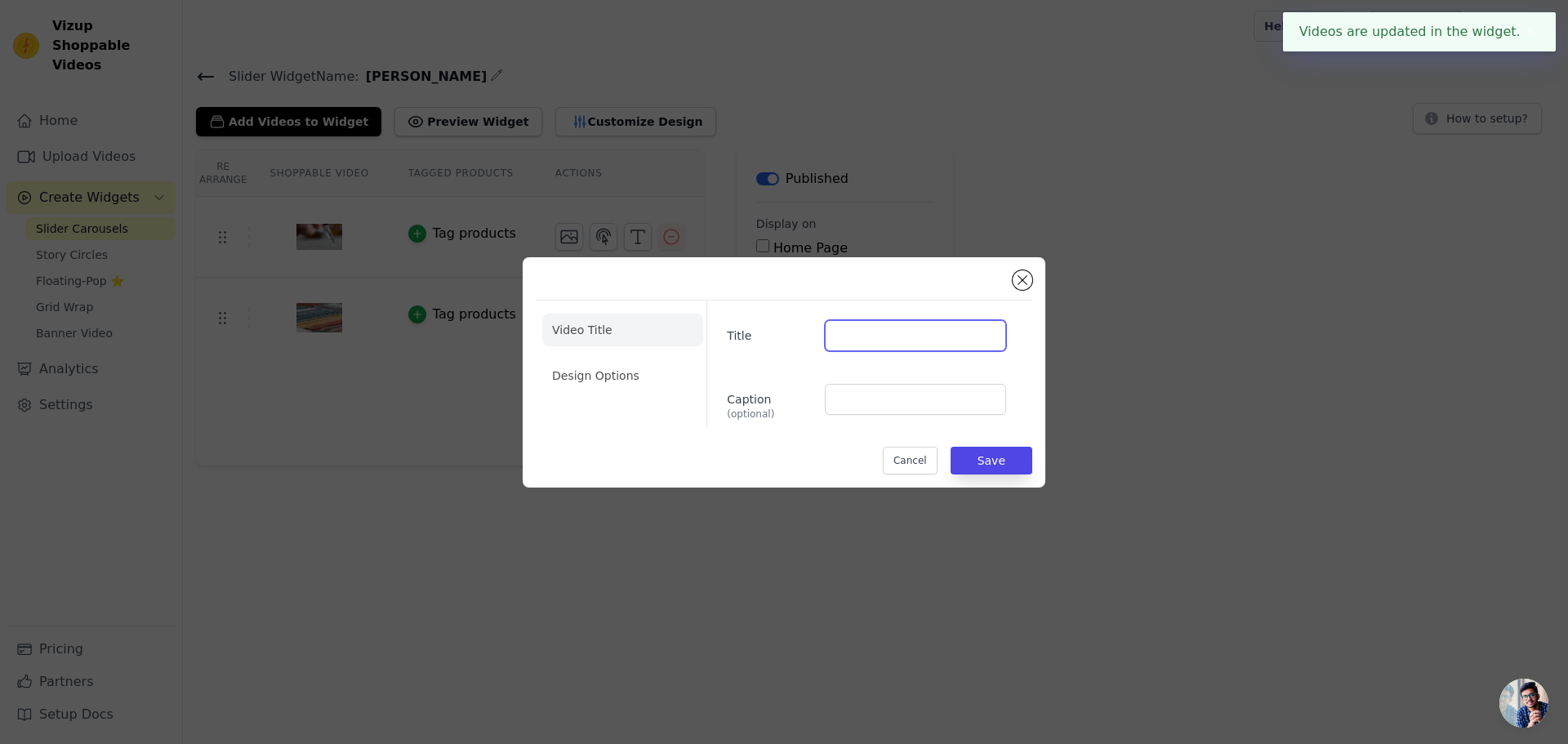
click at [848, 338] on input "Title" at bounding box center [915, 335] width 181 height 31
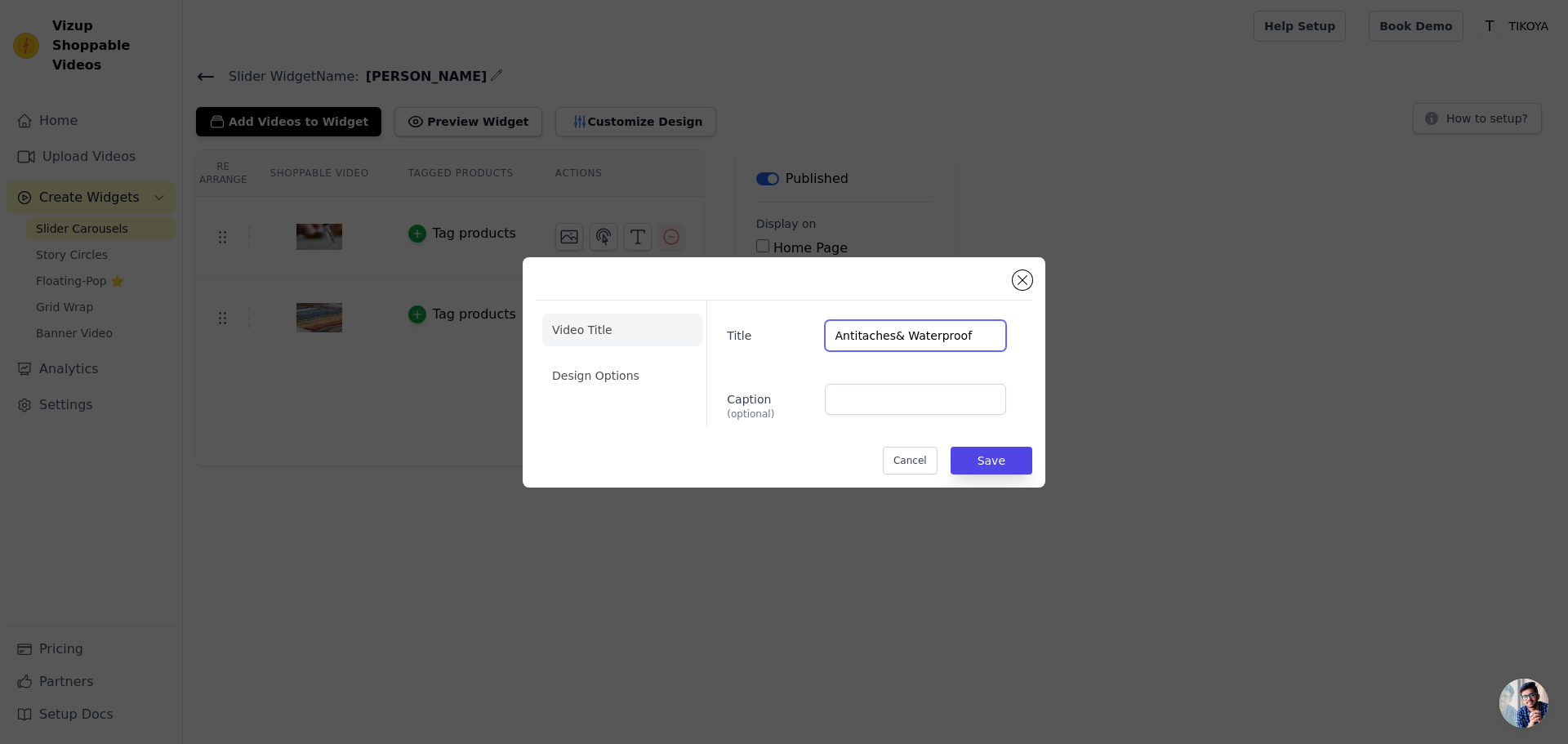
click at [886, 333] on input "Antitaches& Waterproof" at bounding box center [915, 335] width 181 height 31
type input "Antitaches & Waterproof"
click at [978, 461] on button "Save" at bounding box center [991, 461] width 82 height 28
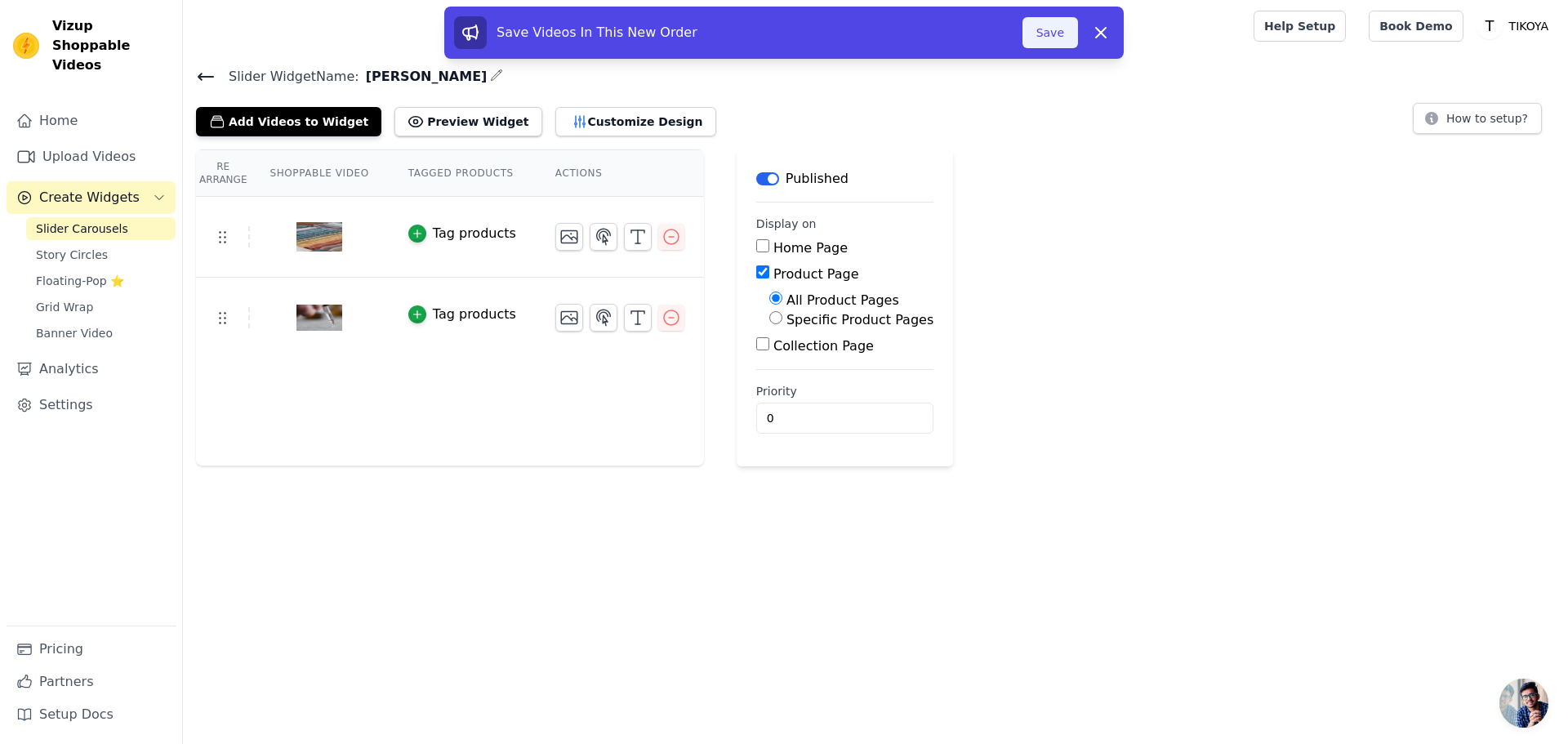
click at [1062, 31] on button "Save" at bounding box center [1050, 33] width 56 height 31
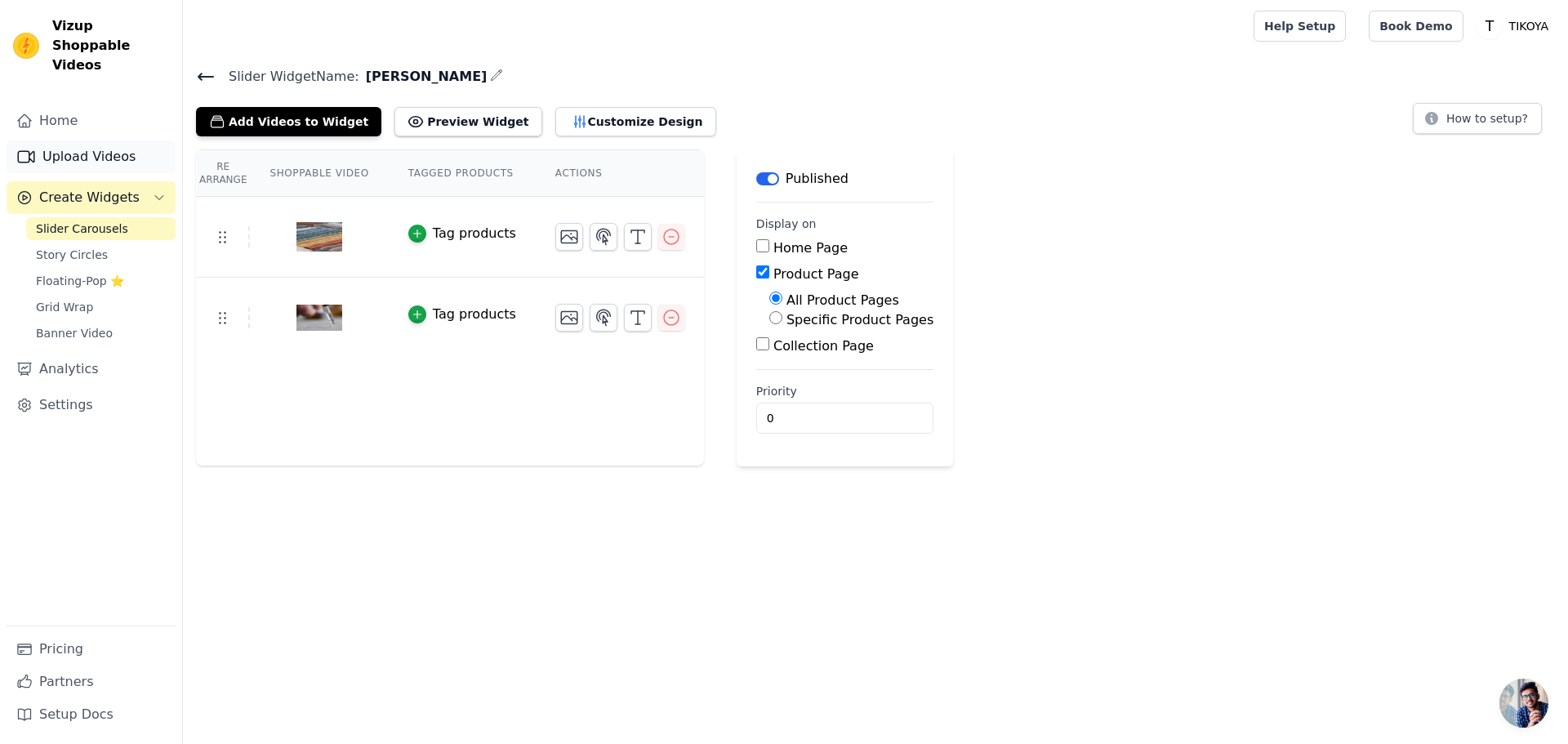
click at [89, 140] on link "Upload Videos" at bounding box center [91, 157] width 169 height 33
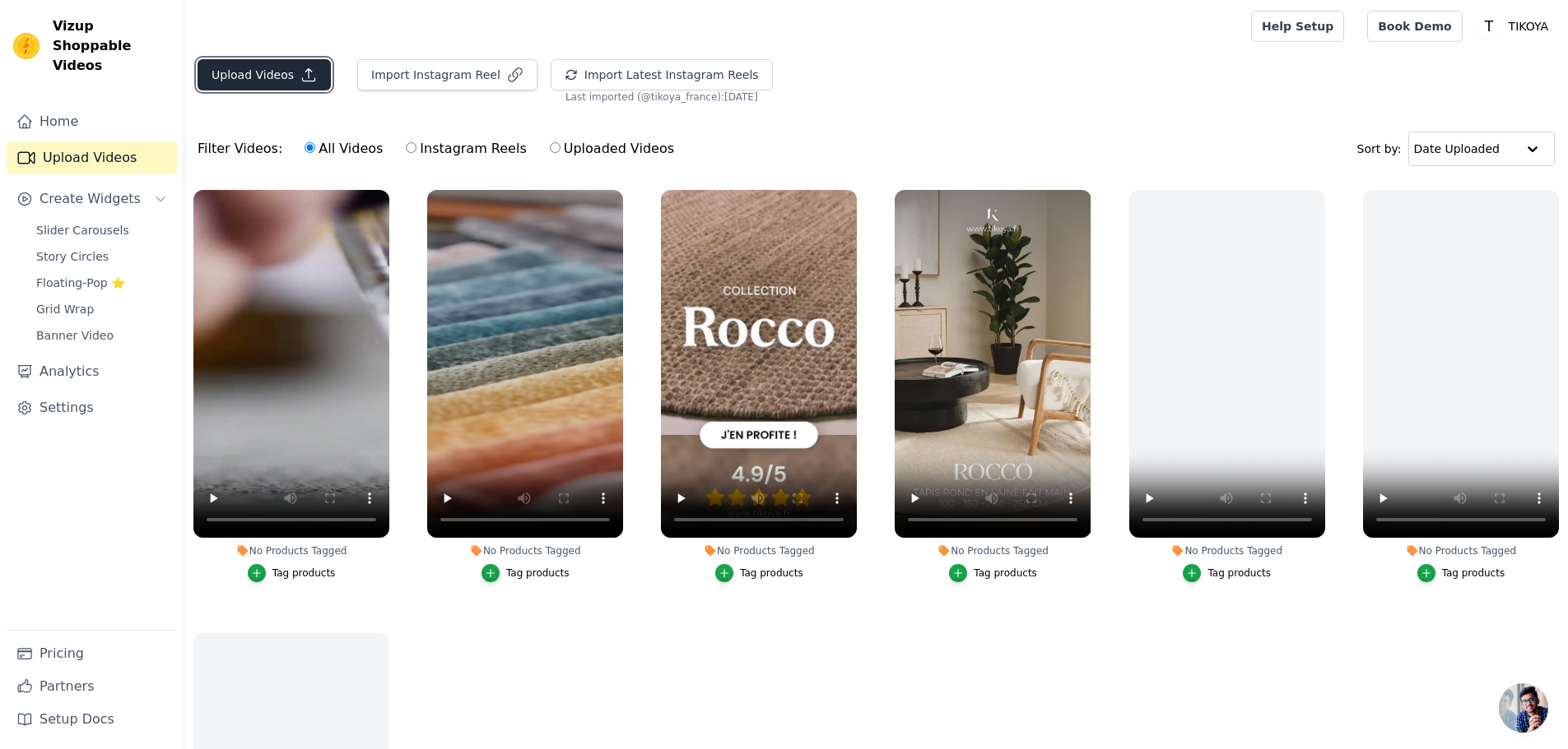
click at [284, 68] on button "Upload Videos" at bounding box center [264, 74] width 133 height 31
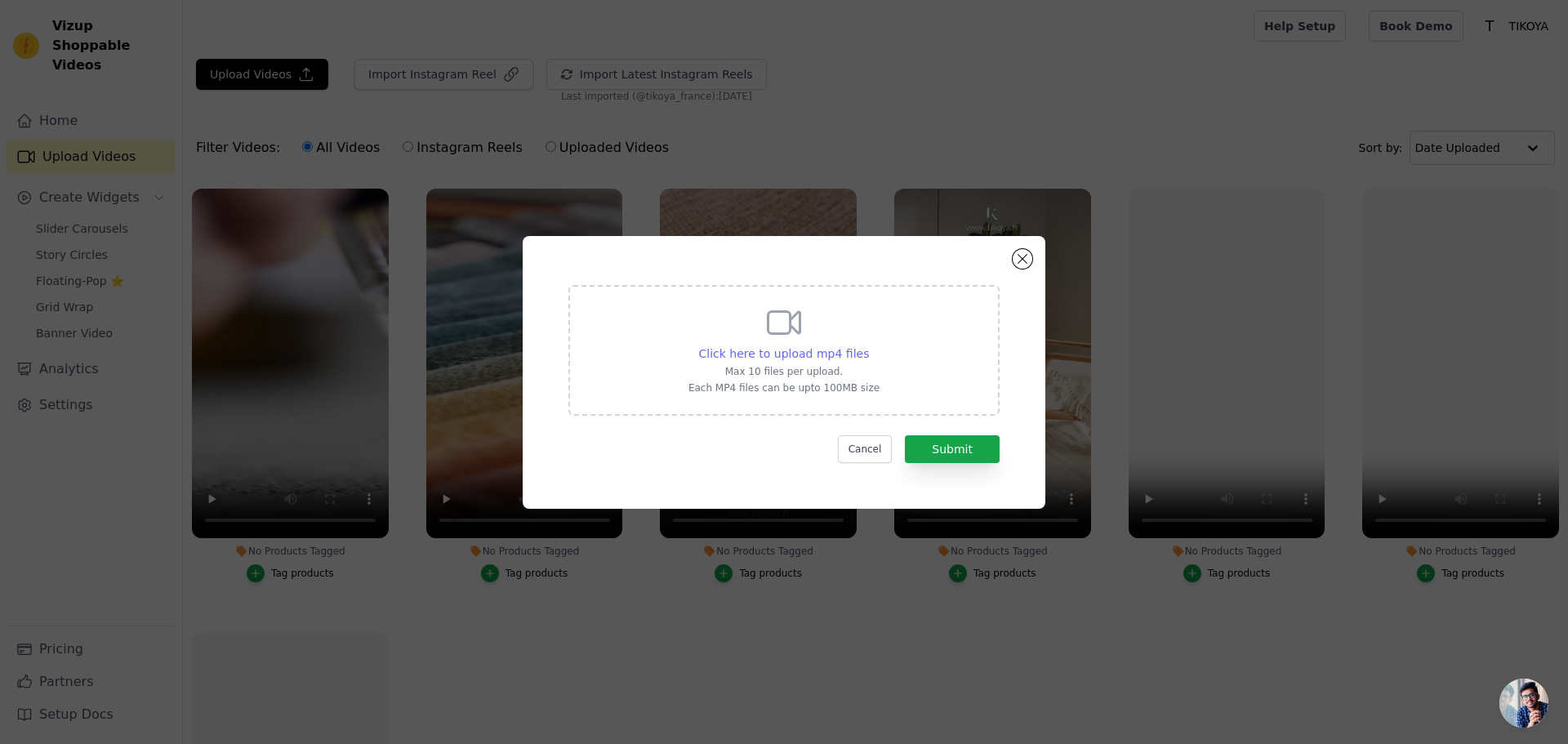
click at [823, 354] on span "Click here to upload mp4 files" at bounding box center [784, 354] width 171 height 13
click at [868, 346] on input "Click here to upload mp4 files Max 10 files per upload. Each MP4 files can be u…" at bounding box center [868, 345] width 1 height 1
click at [793, 359] on span "Click here to upload mp4 files" at bounding box center [784, 354] width 171 height 13
click at [868, 346] on input "Click here to upload mp4 files Max 10 files per upload. Each MP4 files can be u…" at bounding box center [868, 345] width 1 height 1
type input "C:\fakepath\Pet Friendly.mp4"
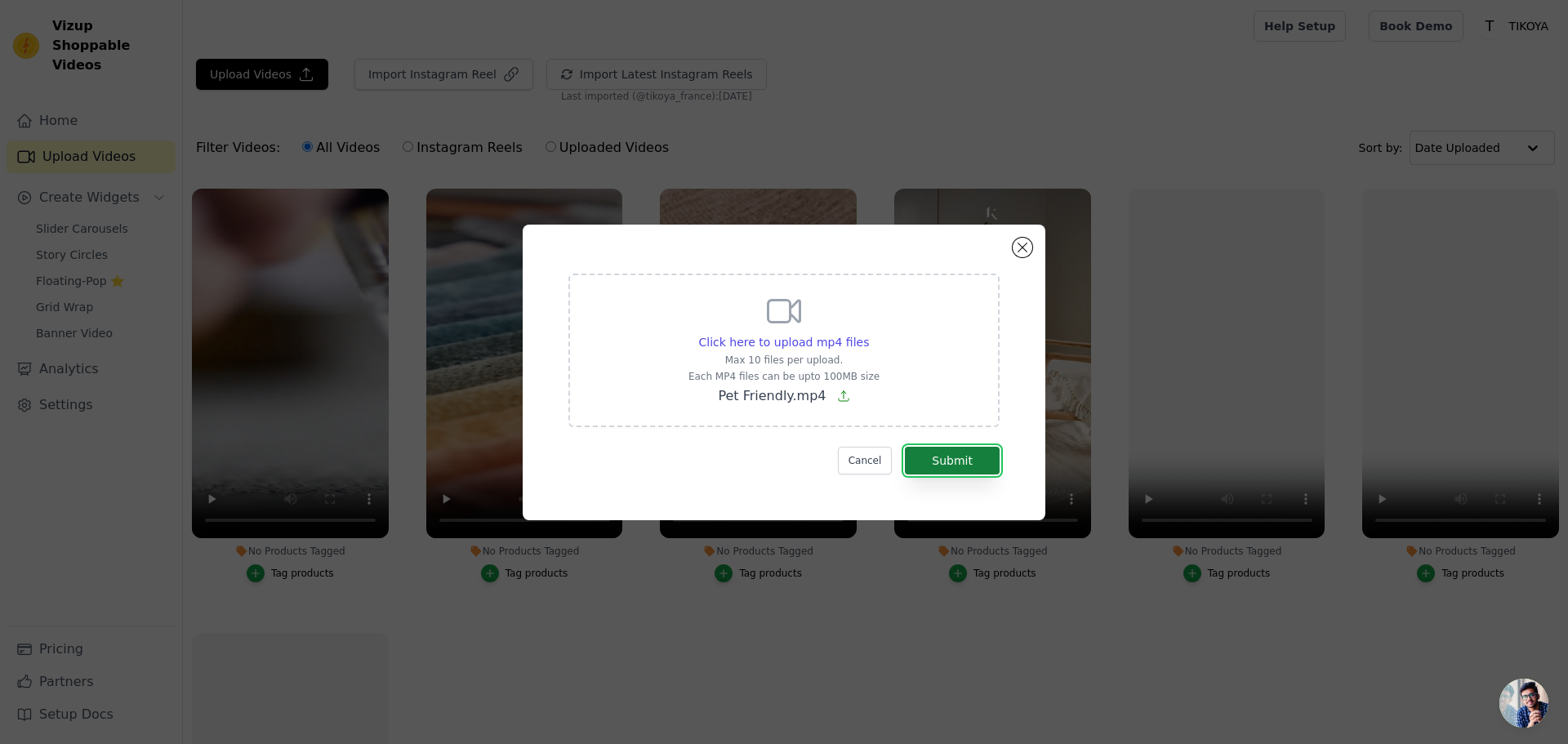
click at [946, 459] on button "Submit" at bounding box center [952, 461] width 95 height 28
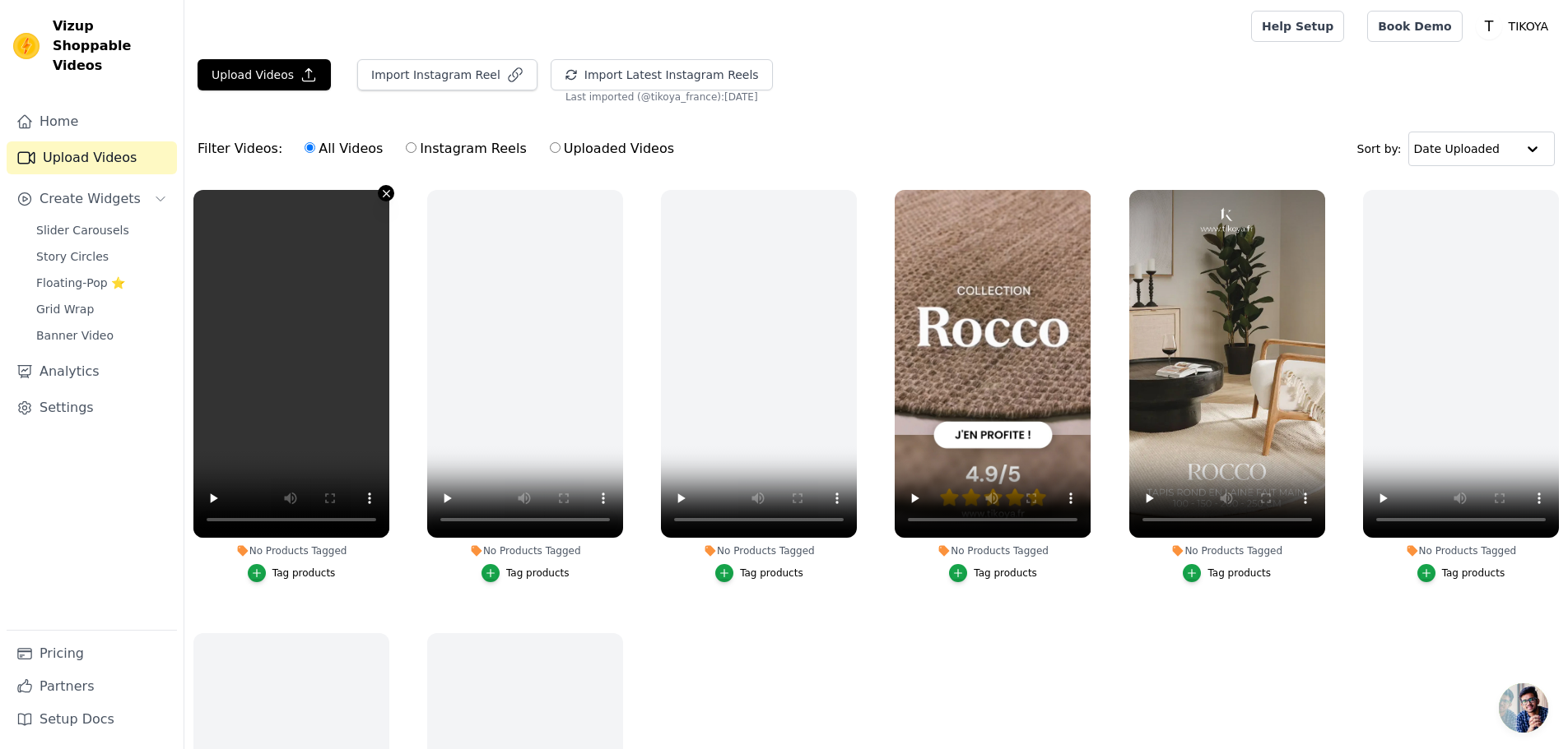
click at [386, 189] on icon "button" at bounding box center [386, 194] width 12 height 12
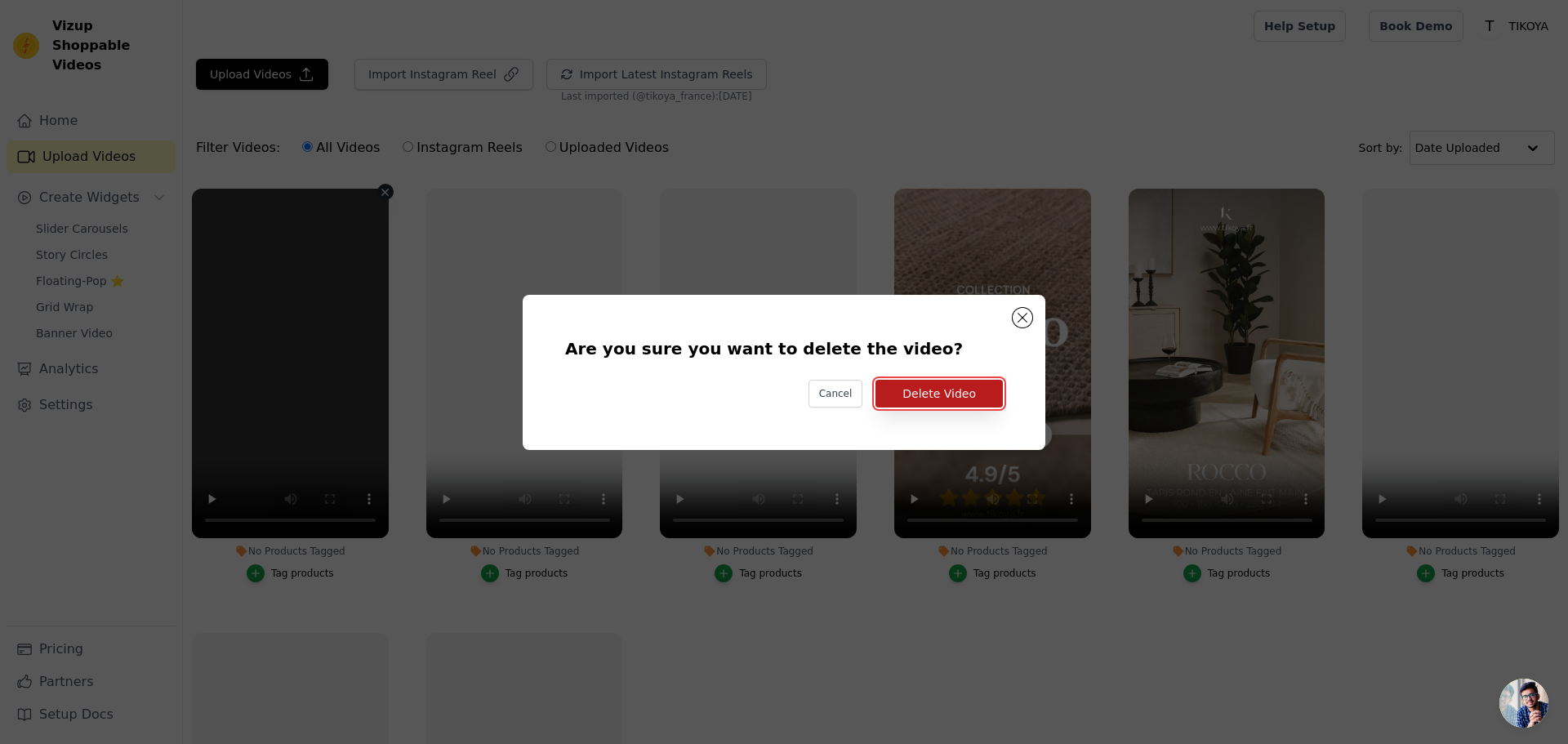
click at [956, 398] on button "Delete Video" at bounding box center [939, 394] width 127 height 28
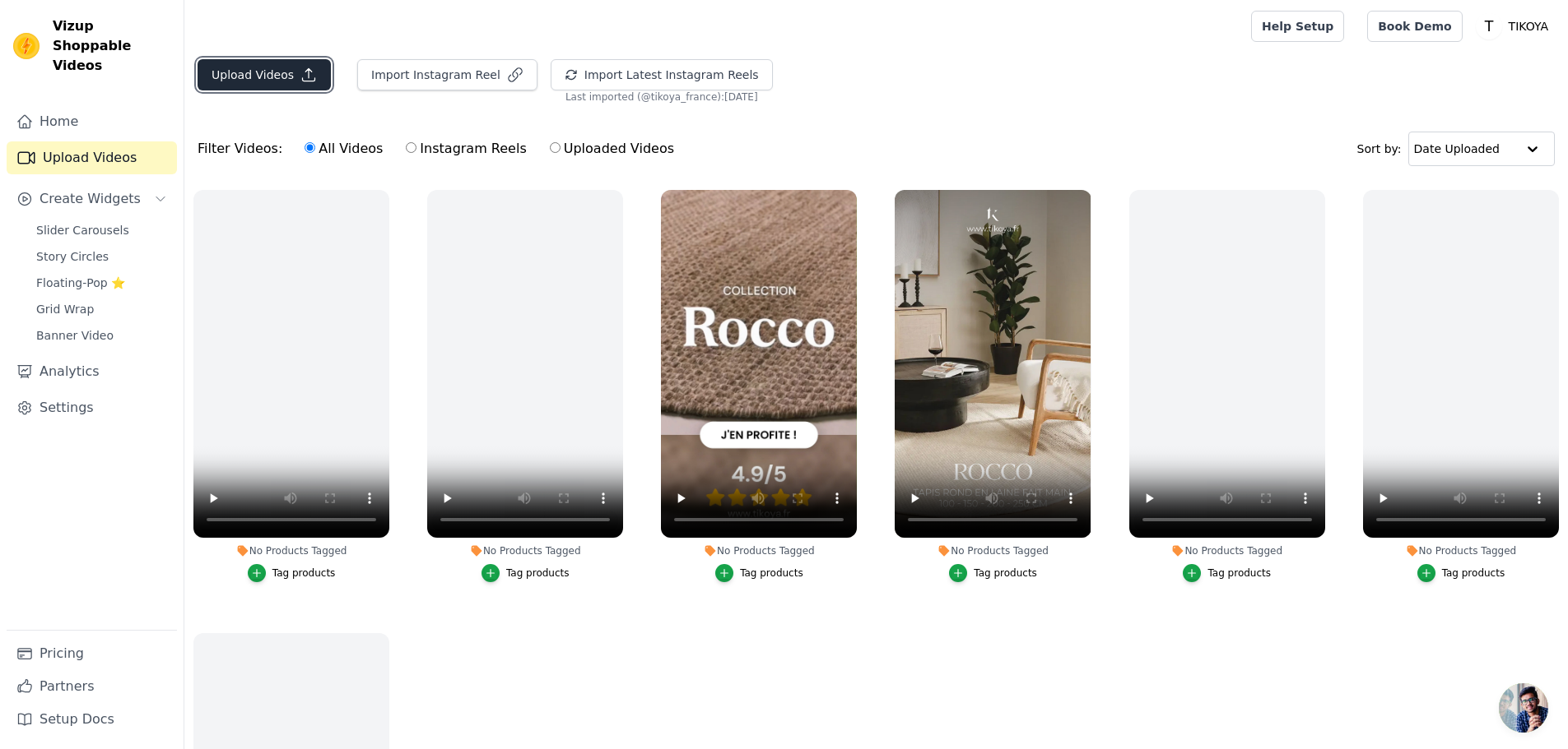
click at [269, 72] on button "Upload Videos" at bounding box center [264, 74] width 133 height 31
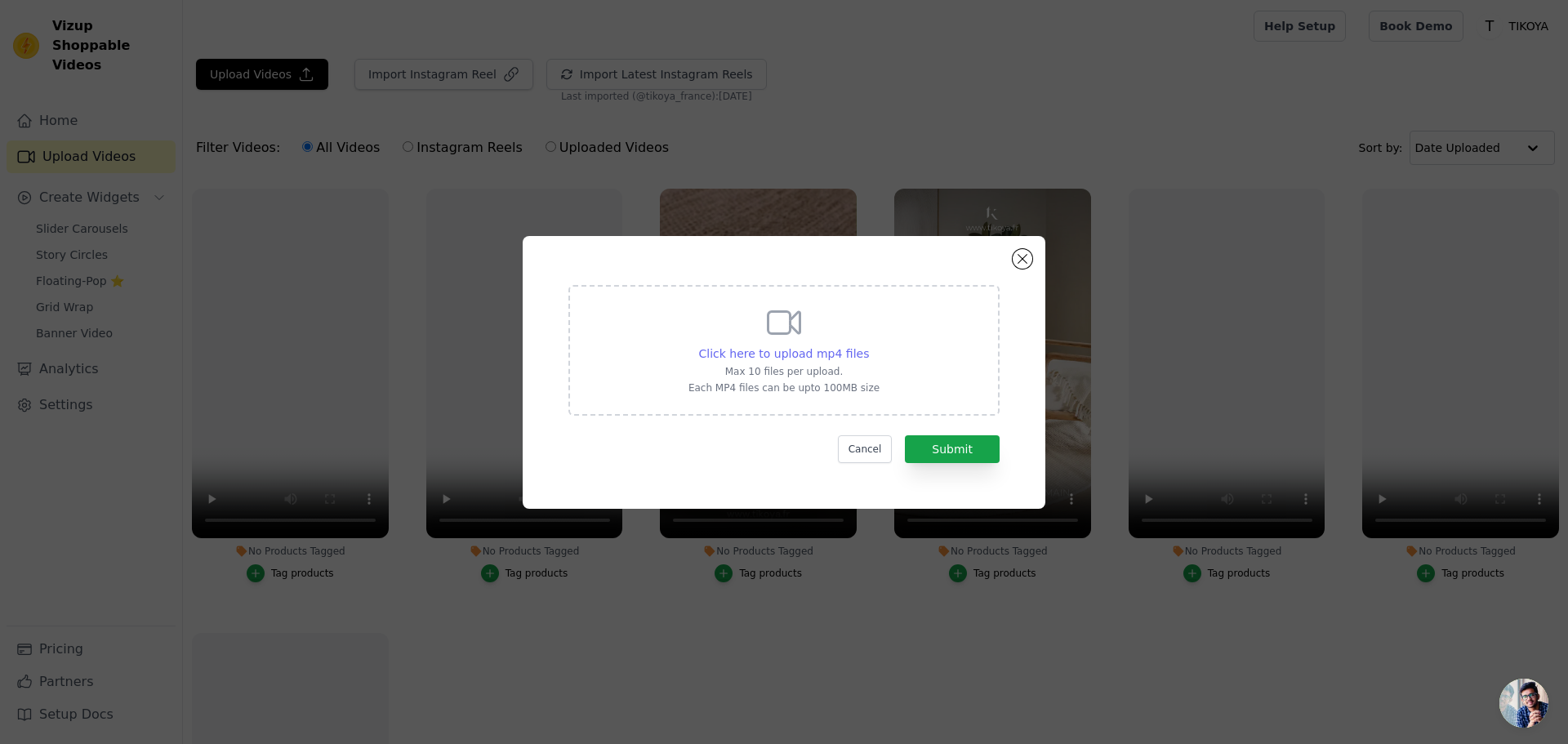
click at [820, 351] on span "Click here to upload mp4 files" at bounding box center [784, 354] width 171 height 13
click at [868, 346] on input "Click here to upload mp4 files Max 10 files per upload. Each MP4 files can be u…" at bounding box center [868, 345] width 1 height 1
type input "C:\fakepath\Pet Friendly(1).mp4"
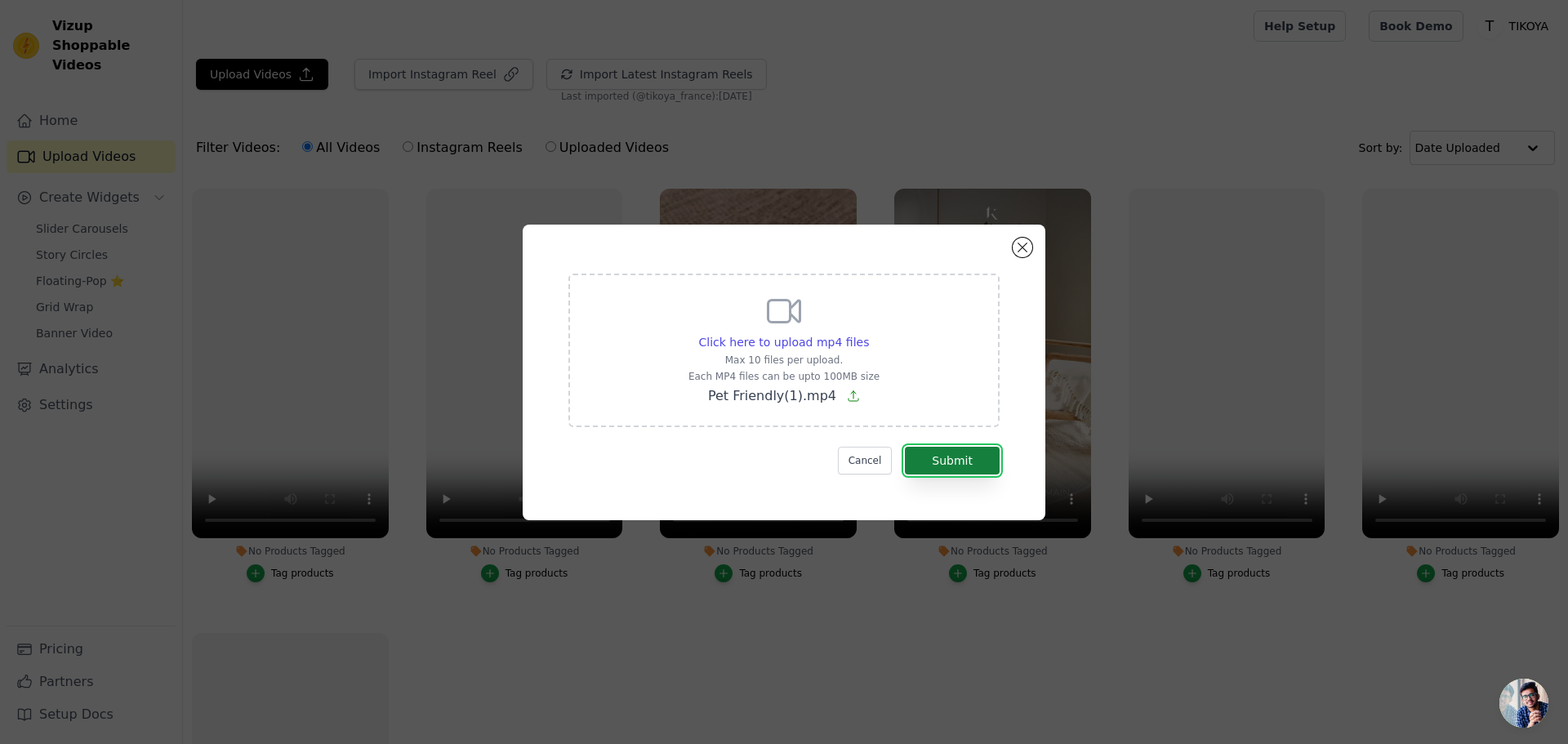
click at [952, 447] on button "Submit" at bounding box center [952, 461] width 95 height 28
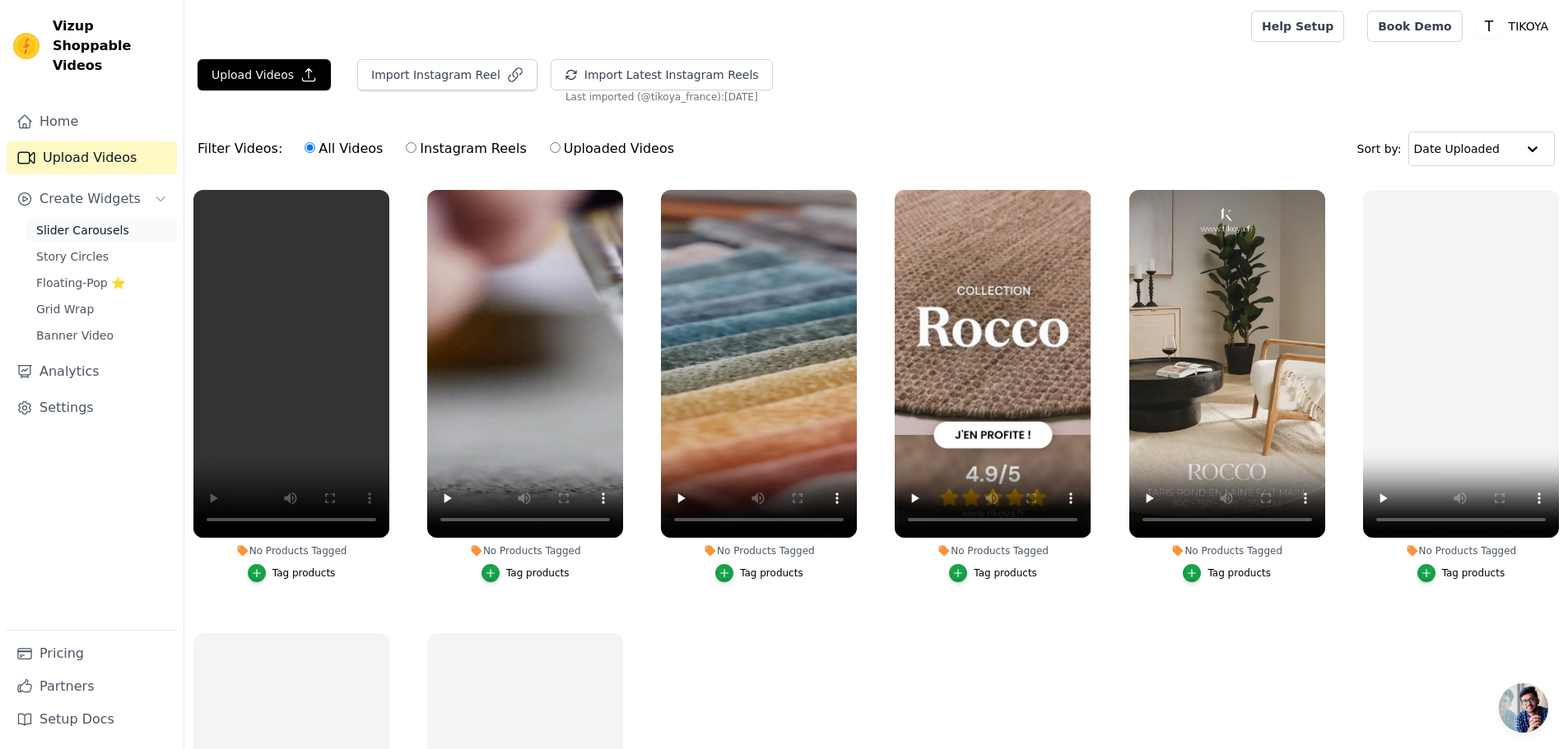
click at [90, 222] on span "Slider Carousels" at bounding box center [82, 229] width 93 height 16
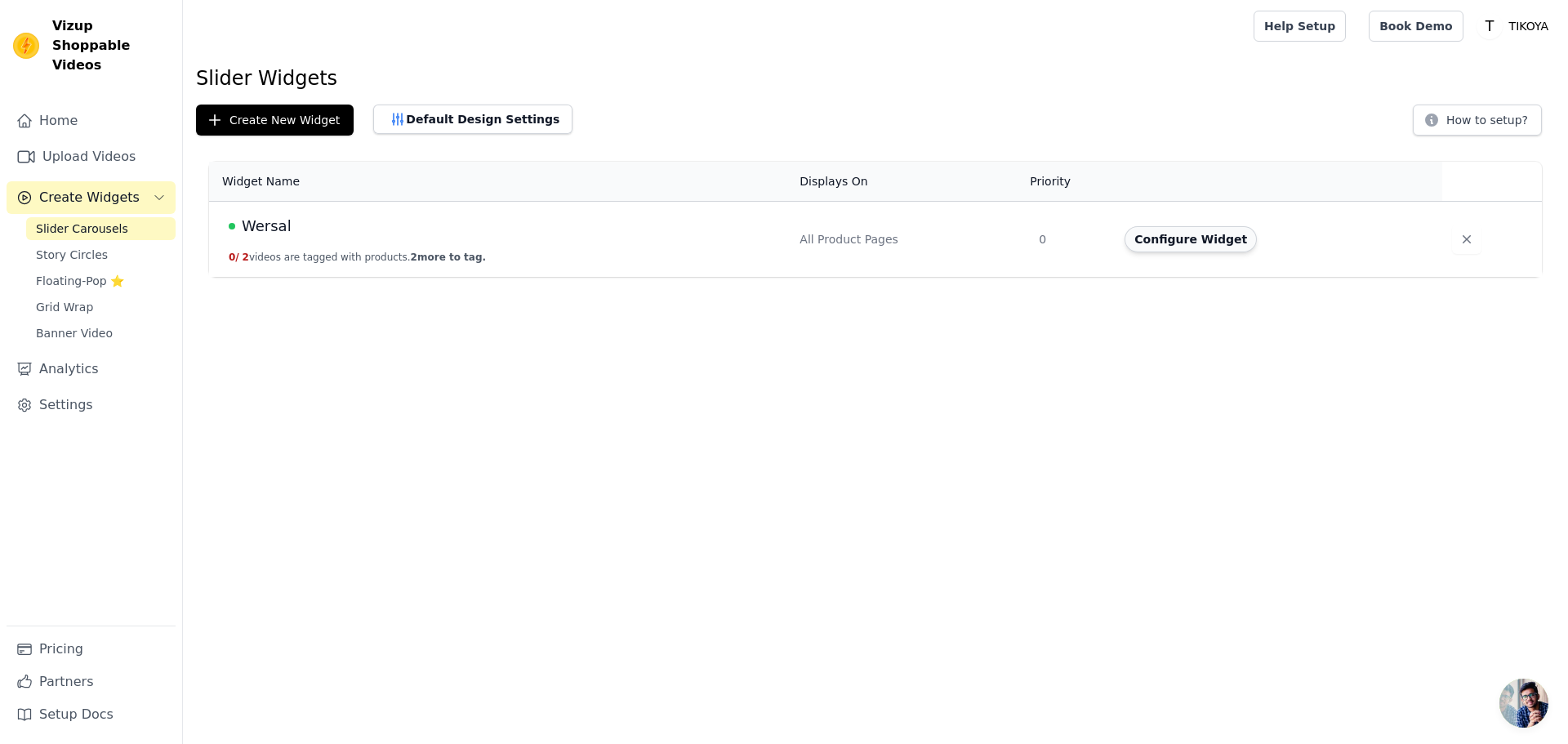
click at [1148, 242] on button "Configure Widget" at bounding box center [1191, 239] width 132 height 26
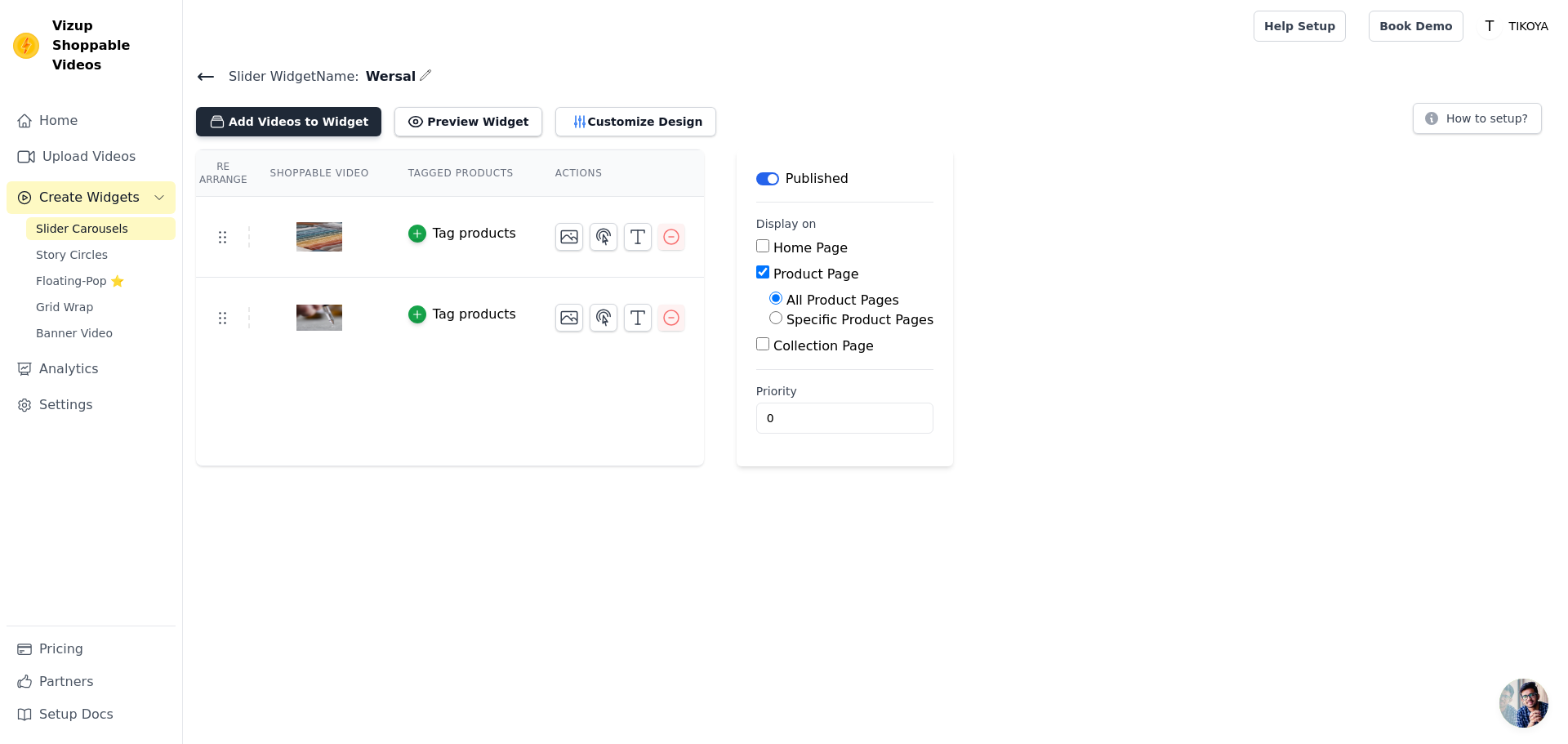
click at [283, 117] on button "Add Videos to Widget" at bounding box center [289, 121] width 186 height 29
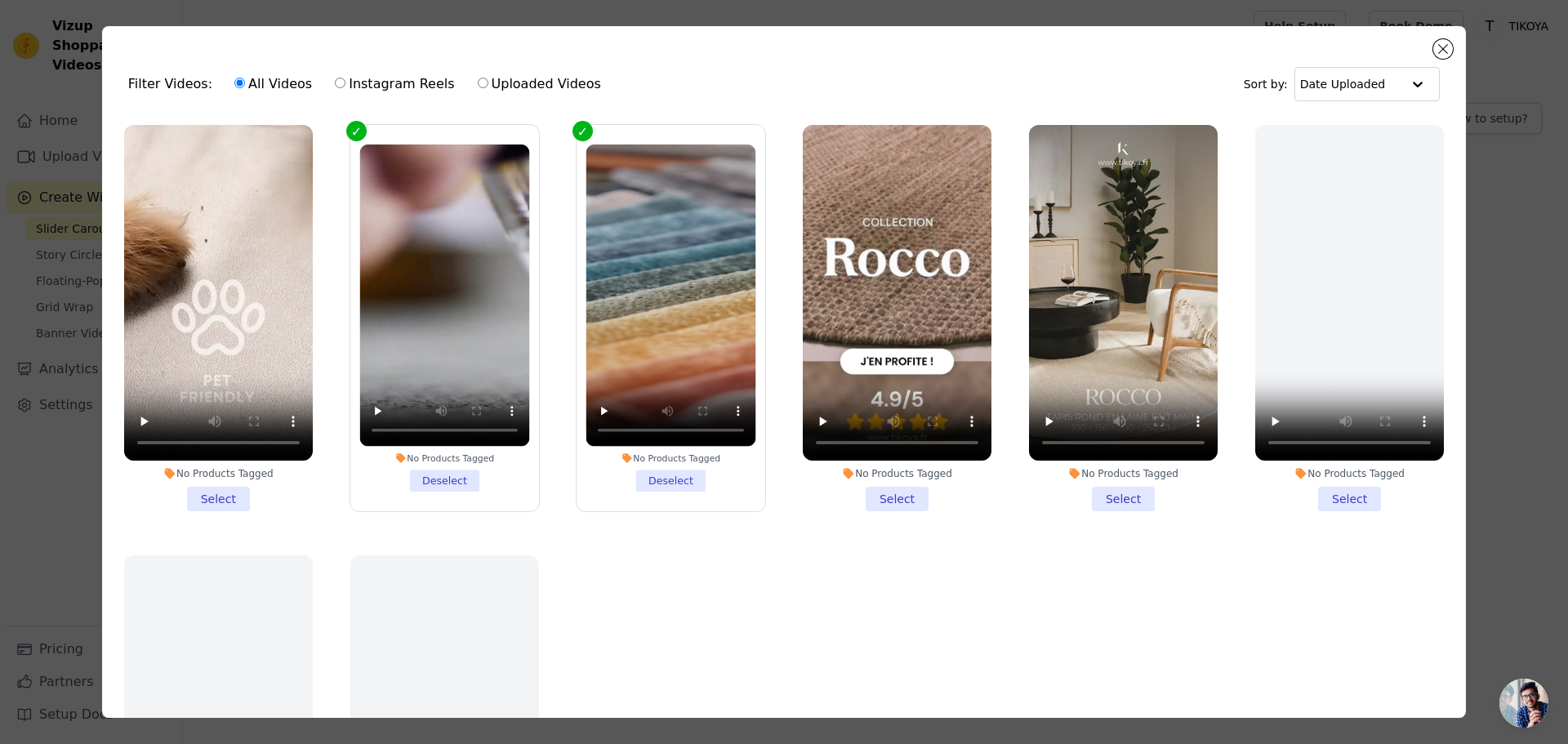
click at [222, 487] on li "No Products Tagged Select" at bounding box center [217, 317] width 188 height 386
click at [0, 0] on input "No Products Tagged Select" at bounding box center [0, 0] width 0 height 0
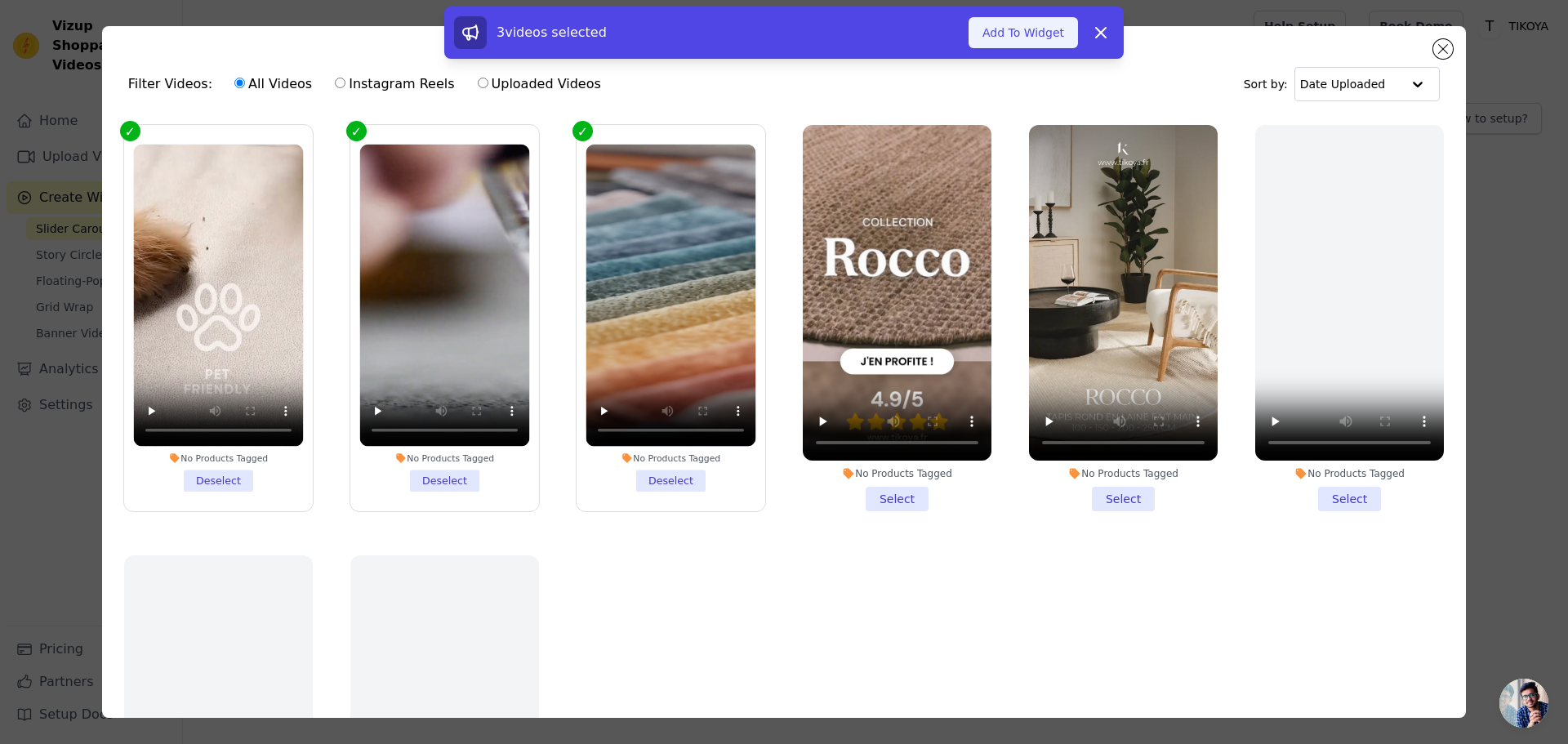
click at [1018, 40] on button "Add To Widget" at bounding box center [1023, 33] width 109 height 31
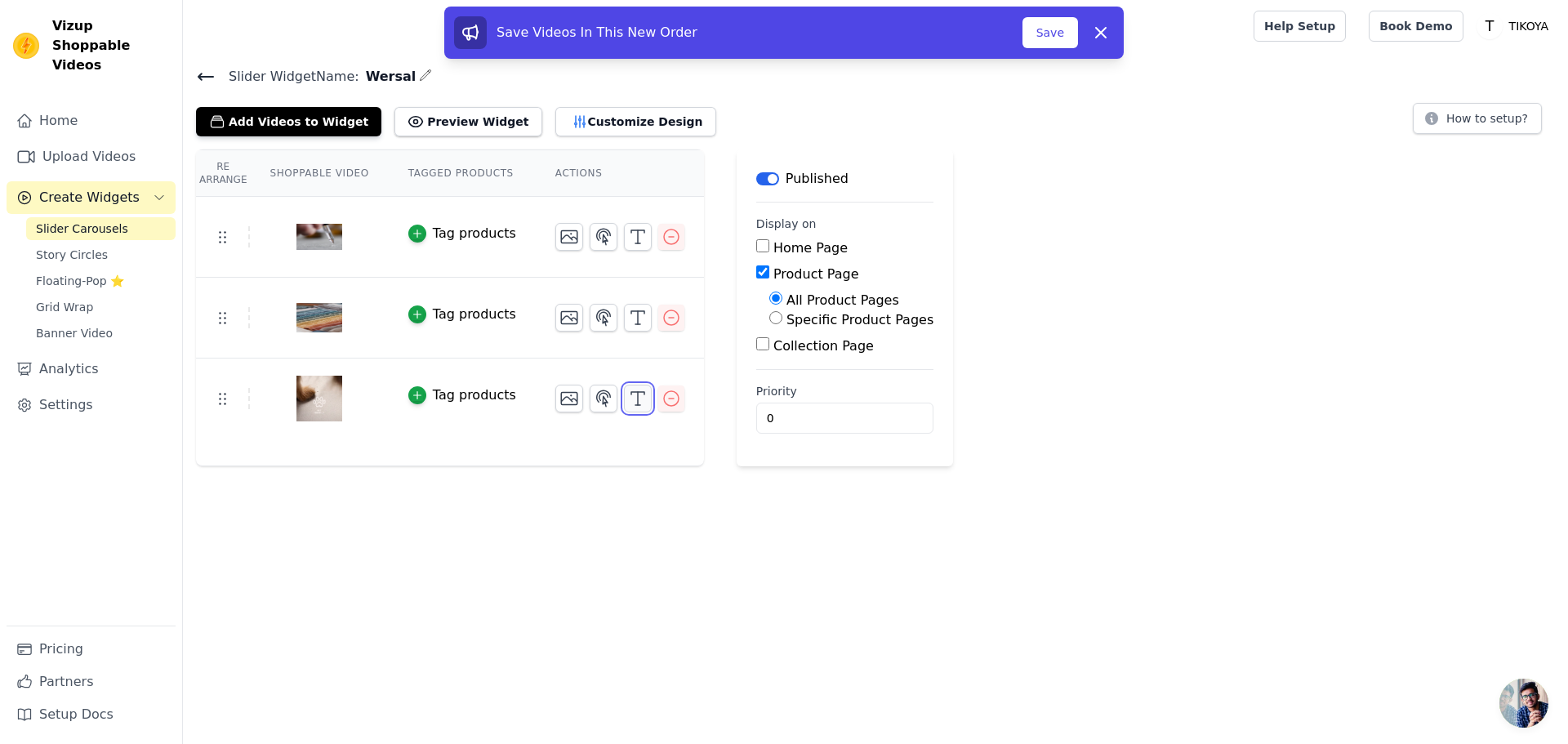
click at [628, 391] on icon "button" at bounding box center [637, 398] width 20 height 20
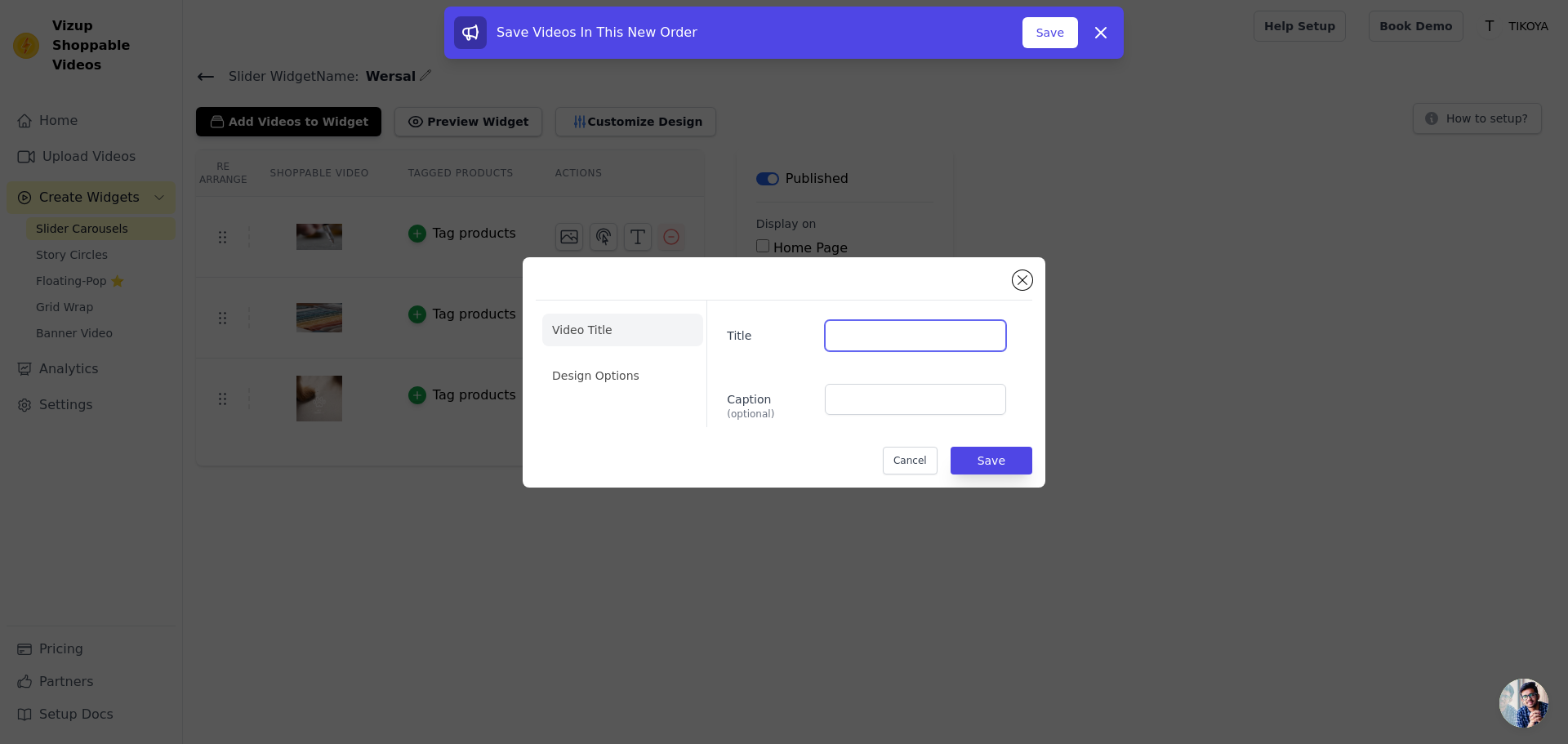
click at [830, 322] on input "Title" at bounding box center [915, 335] width 181 height 31
type input "Tissu Pet Friendly"
click at [1013, 464] on button "Save" at bounding box center [991, 461] width 82 height 28
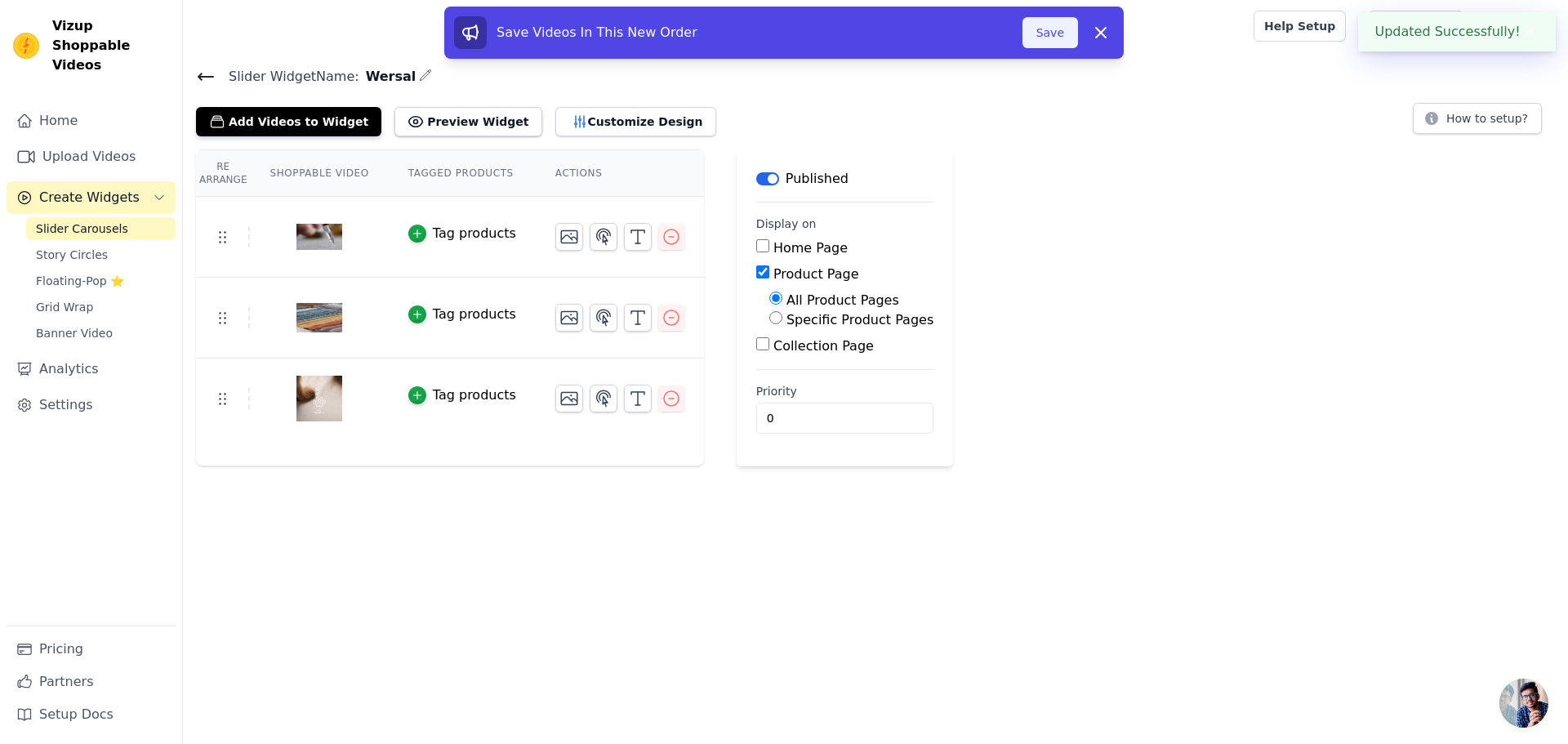
click at [1049, 34] on button "Save" at bounding box center [1050, 33] width 56 height 31
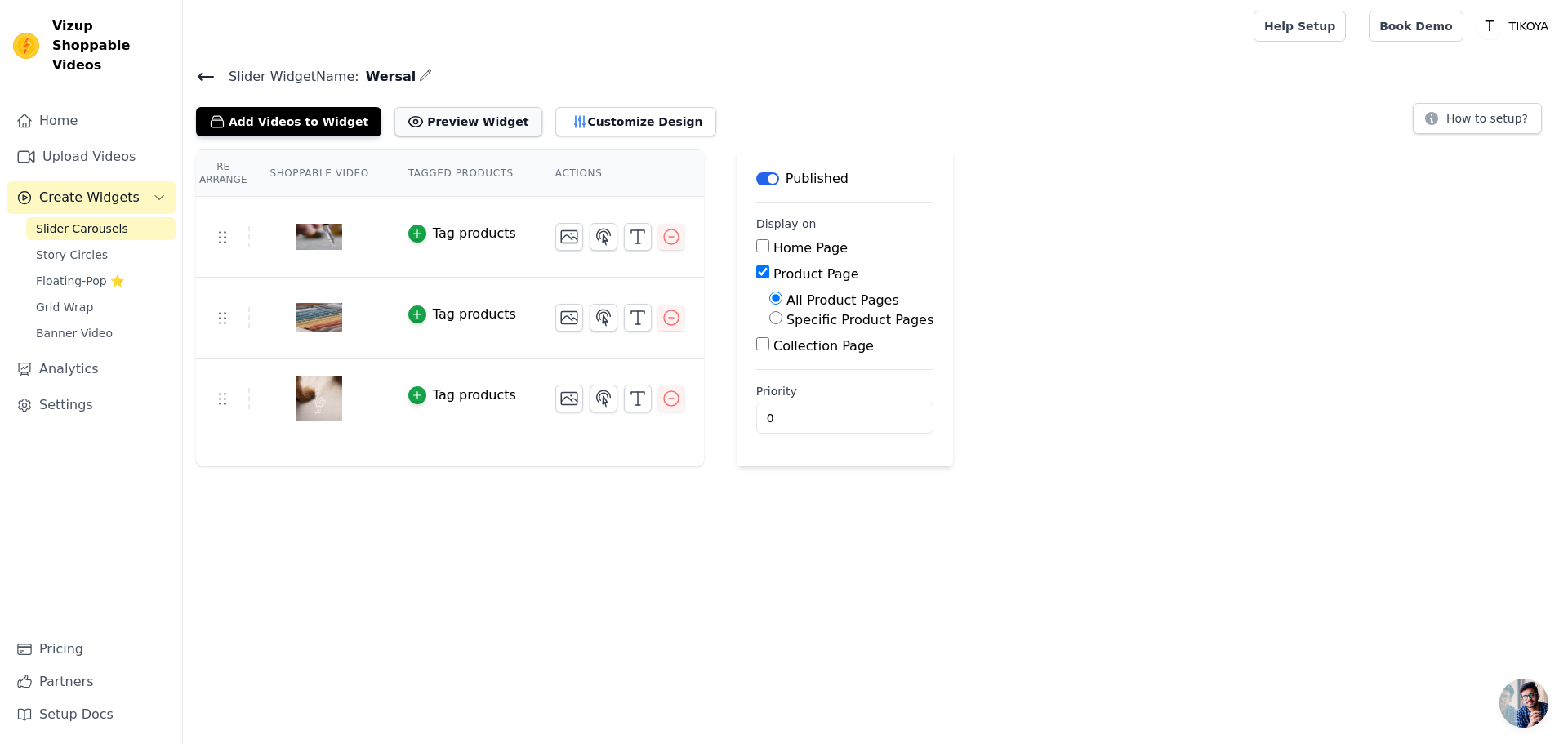
click at [460, 126] on button "Preview Widget" at bounding box center [468, 121] width 147 height 29
click at [575, 120] on button "Customize Design" at bounding box center [635, 121] width 161 height 29
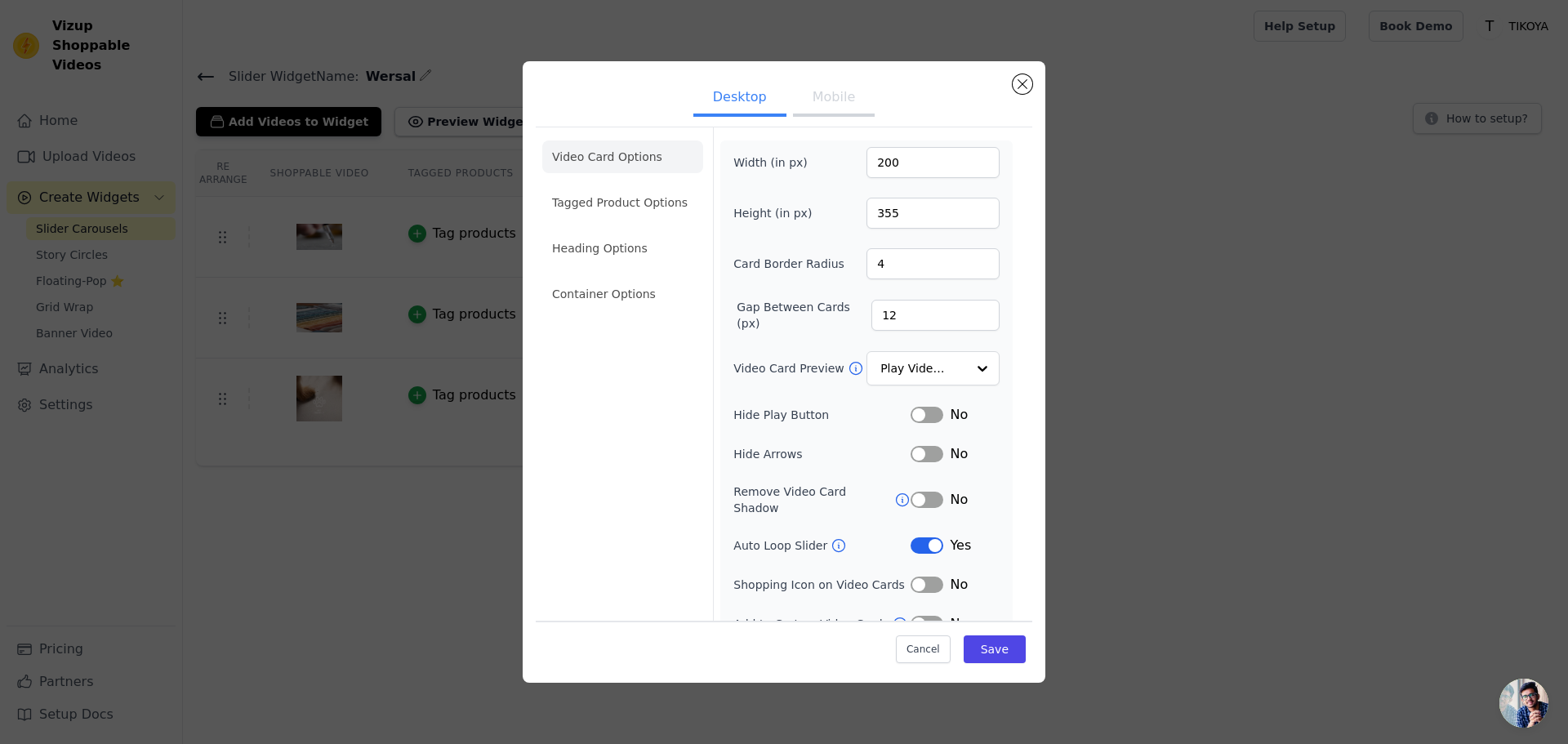
click at [910, 449] on button "Label" at bounding box center [927, 454] width 33 height 16
click at [966, 648] on button "Save" at bounding box center [995, 649] width 62 height 28
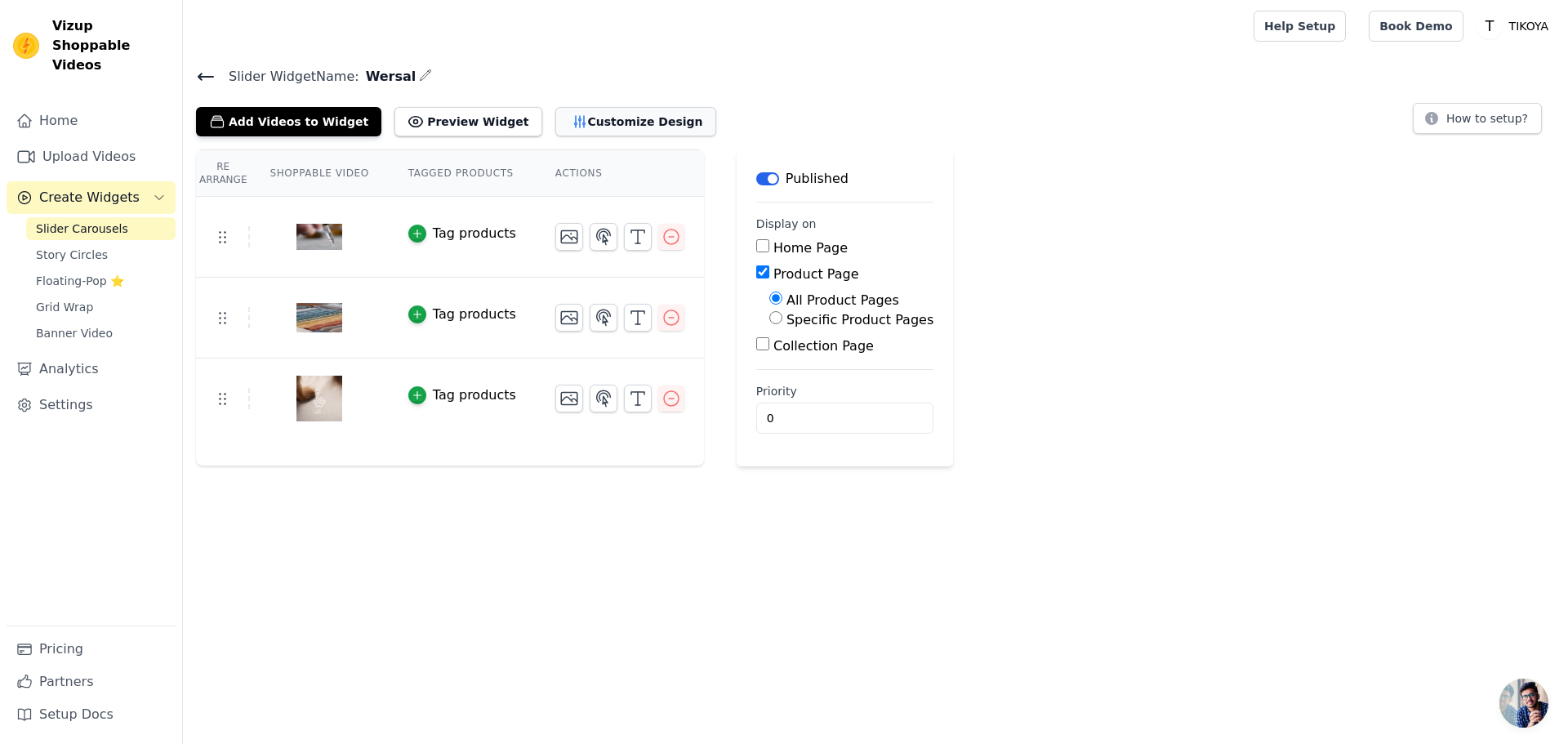
click at [555, 120] on button "Customize Design" at bounding box center [635, 121] width 161 height 29
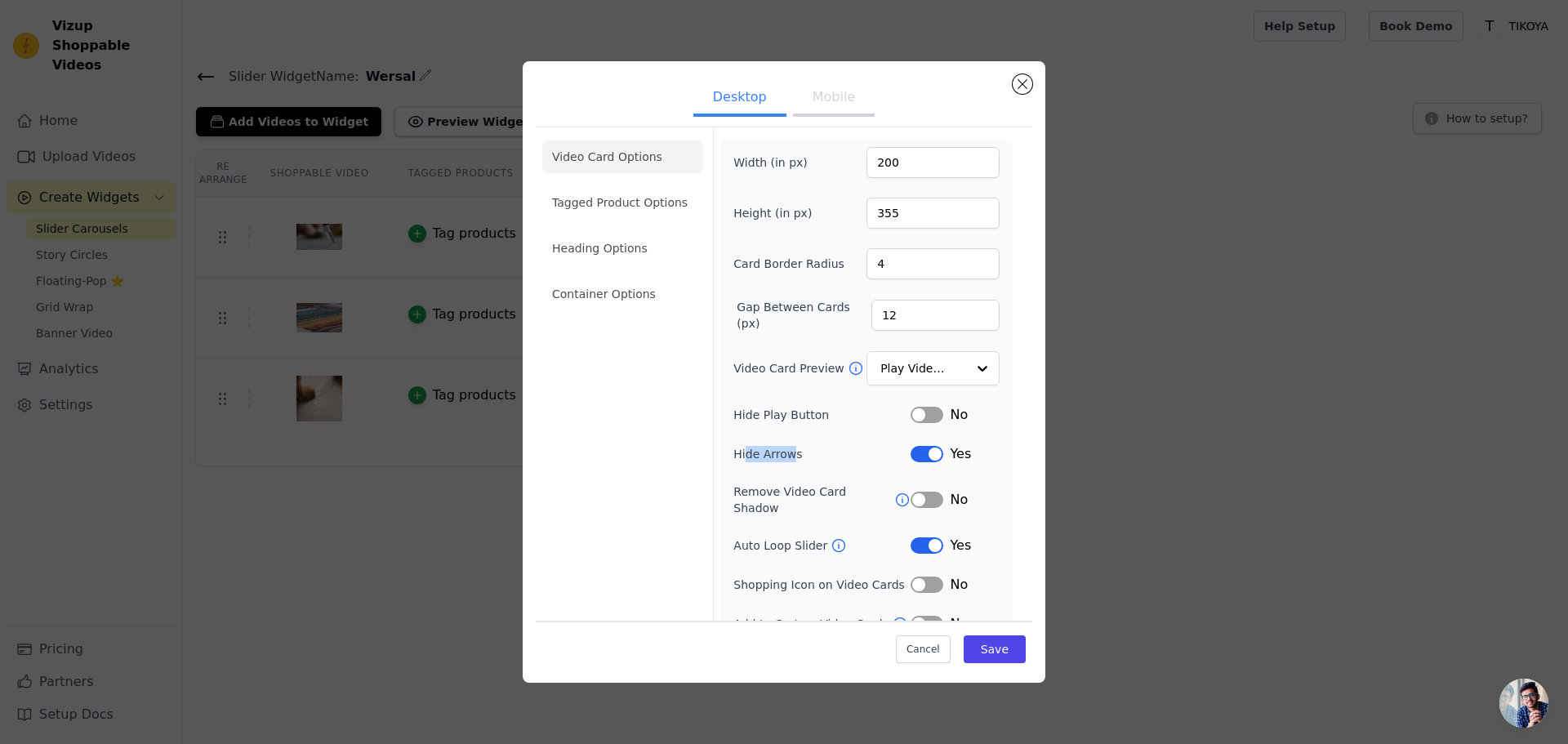
drag, startPoint x: 789, startPoint y: 451, endPoint x: 742, endPoint y: 451, distance: 47.0
click at [742, 451] on label "Hide Arrows" at bounding box center [822, 454] width 177 height 16
drag, startPoint x: 815, startPoint y: 451, endPoint x: 723, endPoint y: 451, distance: 92.0
click at [723, 451] on div "Width (in px) 200 Height (in px) 355 Card Border Radius 4 Gap Between Cards (px…" at bounding box center [867, 390] width 292 height 500
copy label "Hide Arrows"
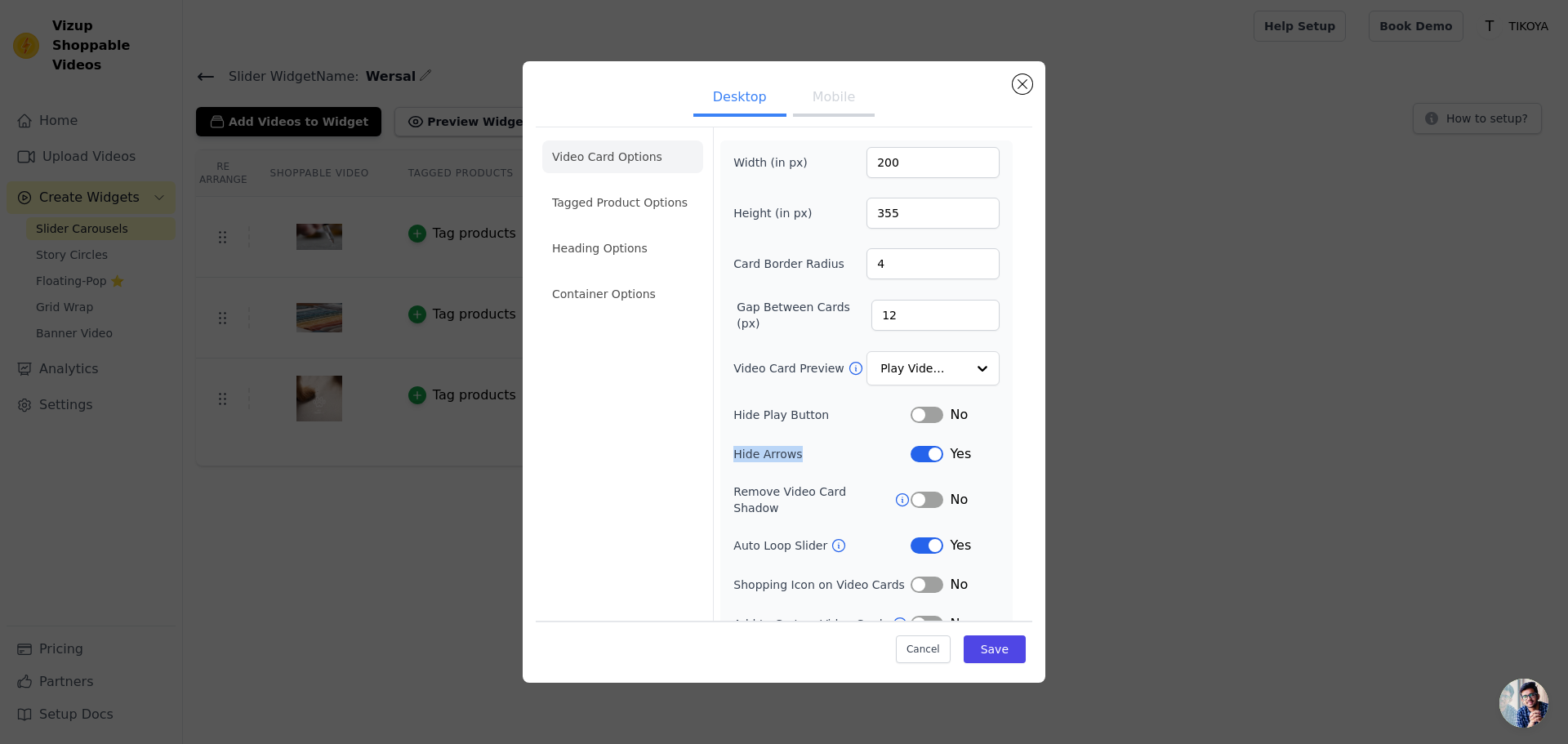
click at [915, 456] on button "Label" at bounding box center [927, 454] width 33 height 16
click at [920, 538] on button "Label" at bounding box center [927, 545] width 33 height 16
click at [980, 643] on button "Save" at bounding box center [995, 649] width 62 height 28
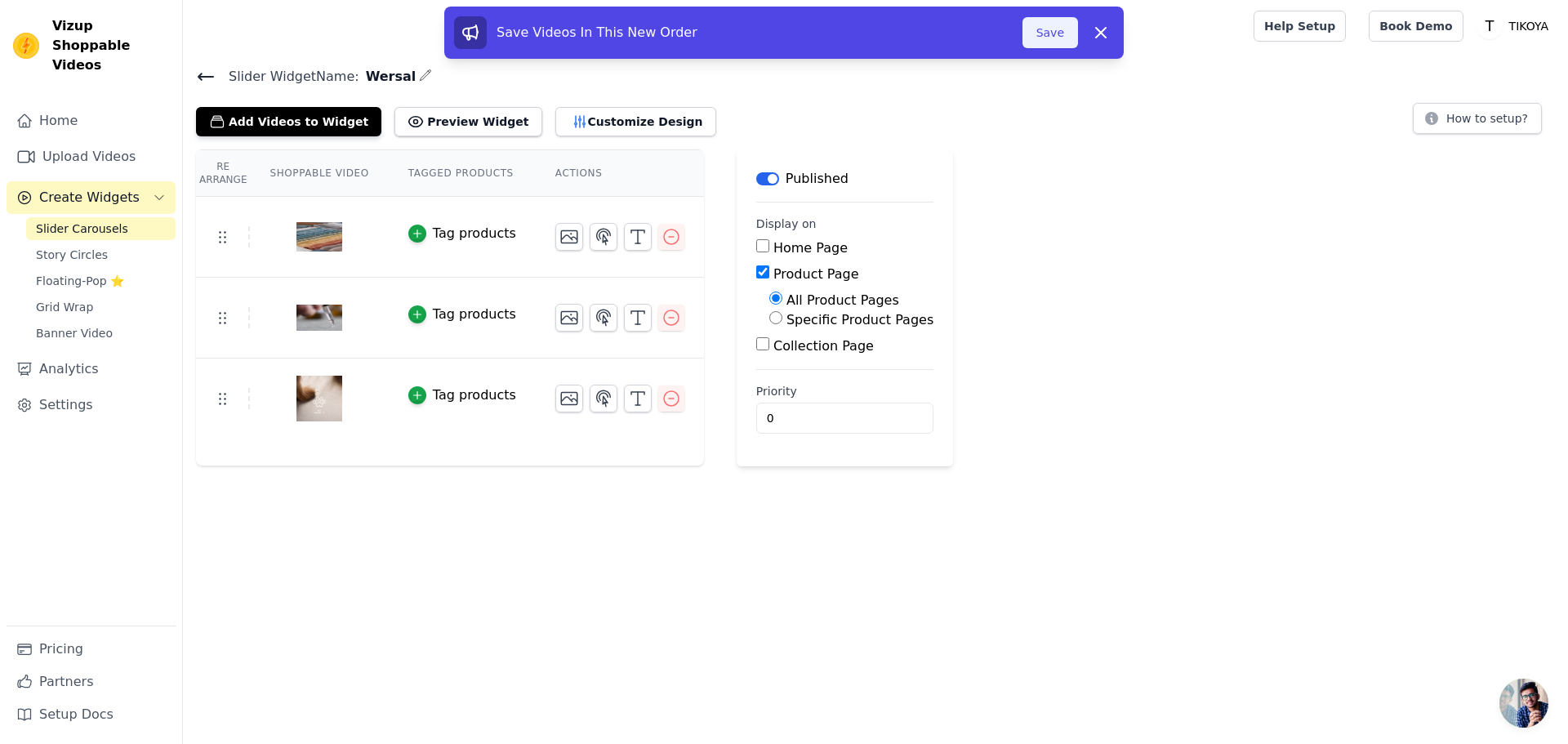
click at [1039, 35] on button "Save" at bounding box center [1050, 33] width 56 height 31
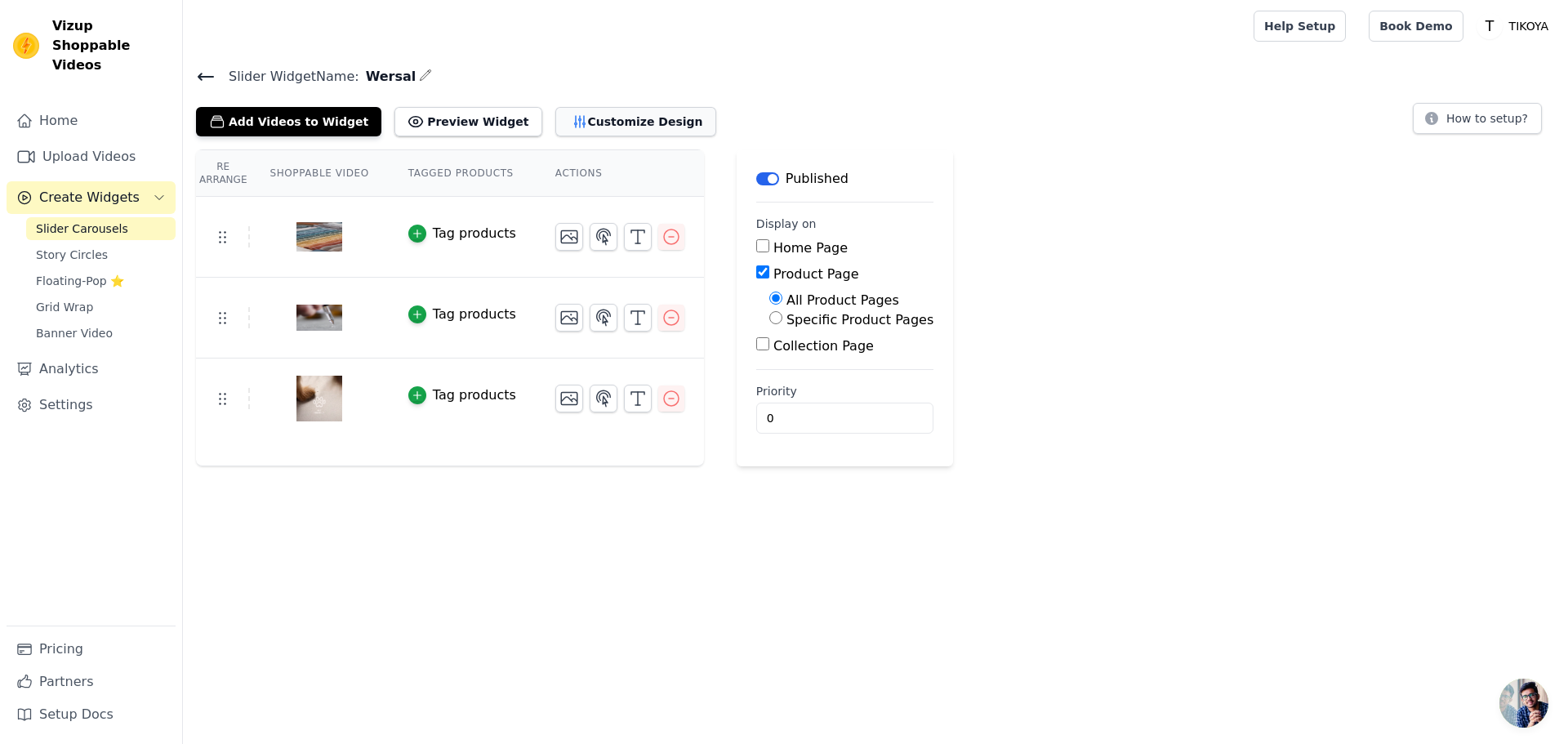
click at [555, 114] on button "Customize Design" at bounding box center [635, 121] width 161 height 29
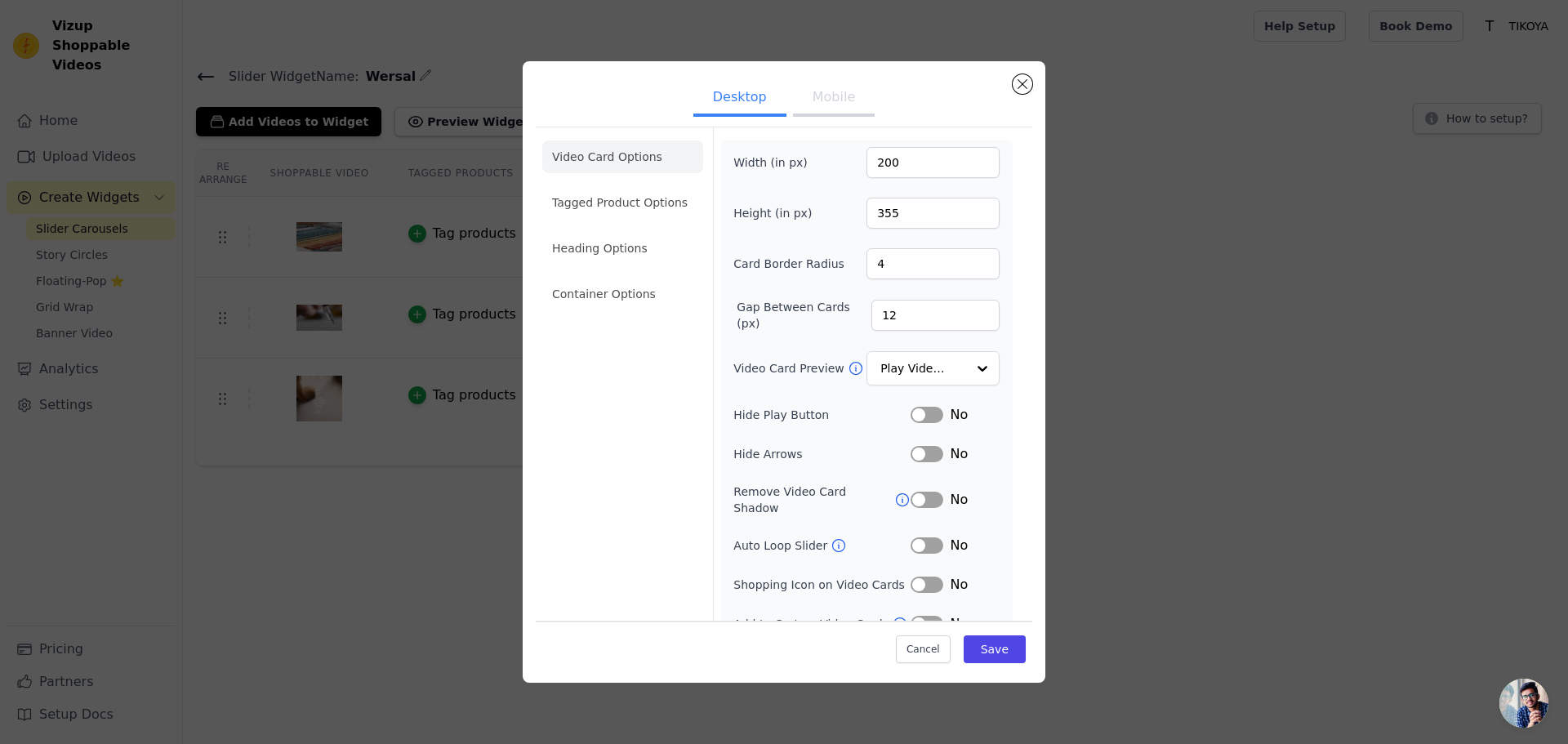
click at [916, 538] on button "Label" at bounding box center [927, 545] width 33 height 16
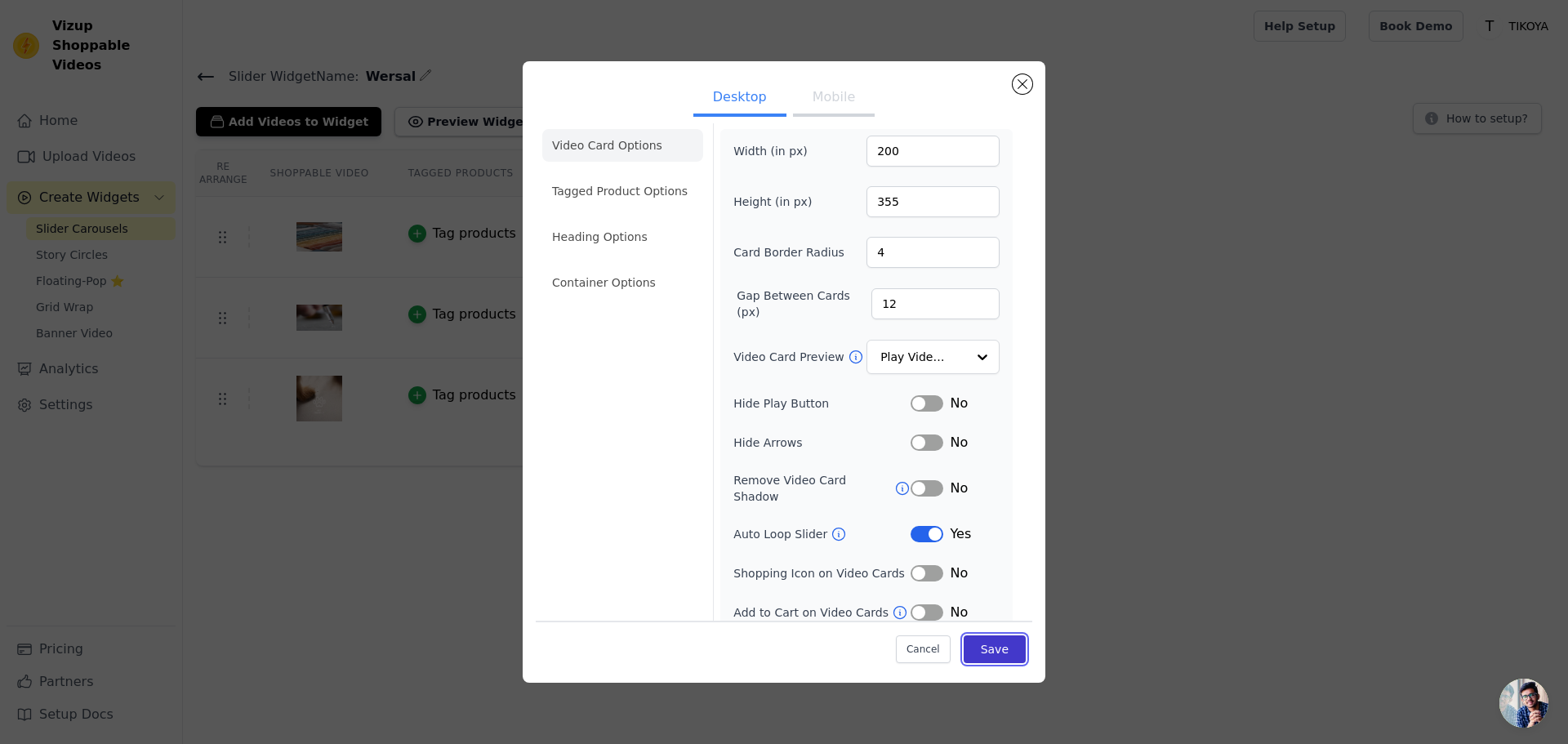
click at [970, 647] on button "Save" at bounding box center [995, 649] width 62 height 28
